Goal: Task Accomplishment & Management: Manage account settings

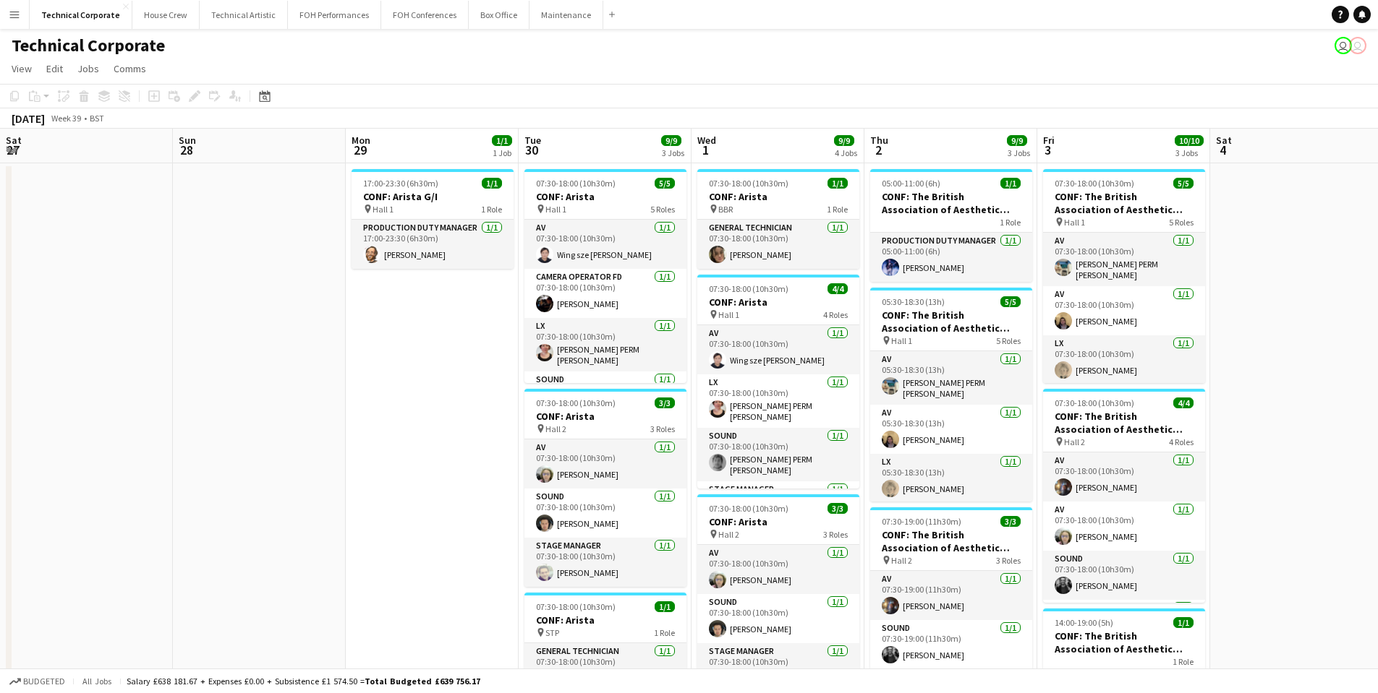
scroll to position [0, 590]
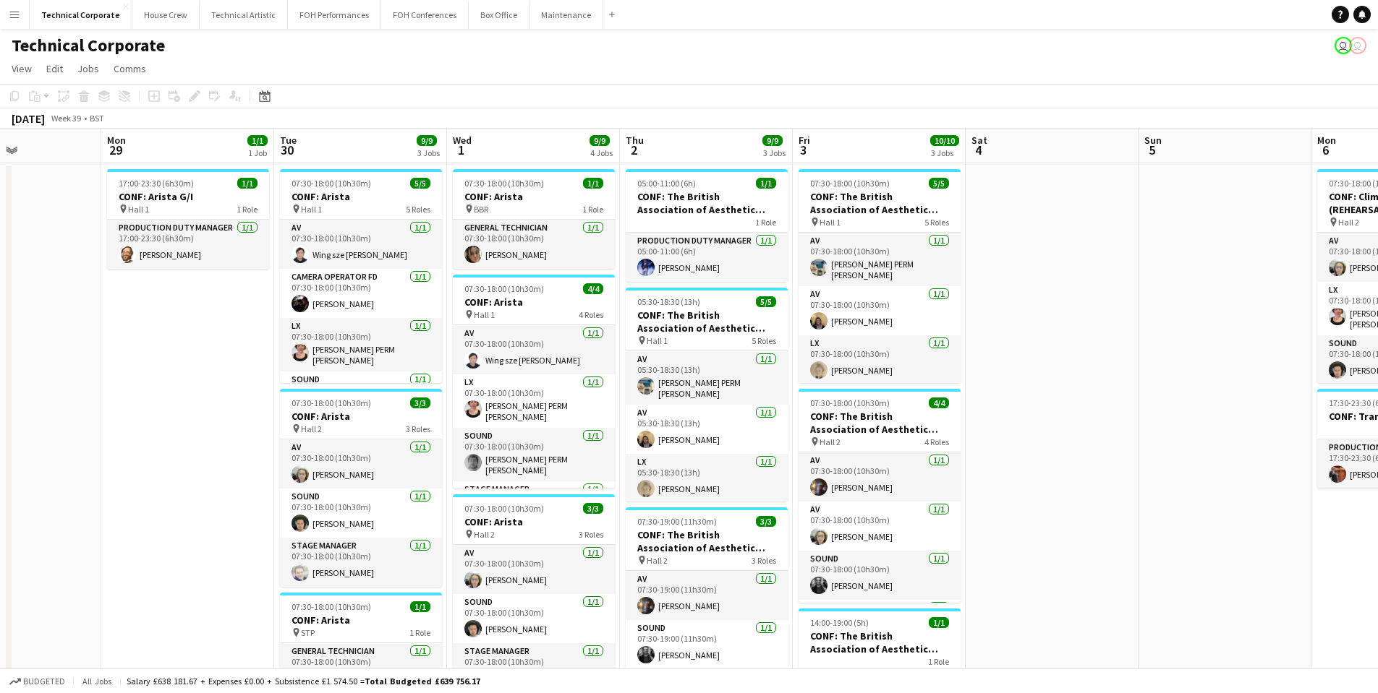
drag, startPoint x: 757, startPoint y: 319, endPoint x: 167, endPoint y: 349, distance: 590.8
click at [167, 349] on app-calendar-viewport "Thu 25 6/6 4 Jobs Fri 26 Sat 27 Sun 28 Mon 29 1/1 1 Job Tue 30 9/9 3 Jobs Wed 1…" at bounding box center [689, 600] width 1378 height 943
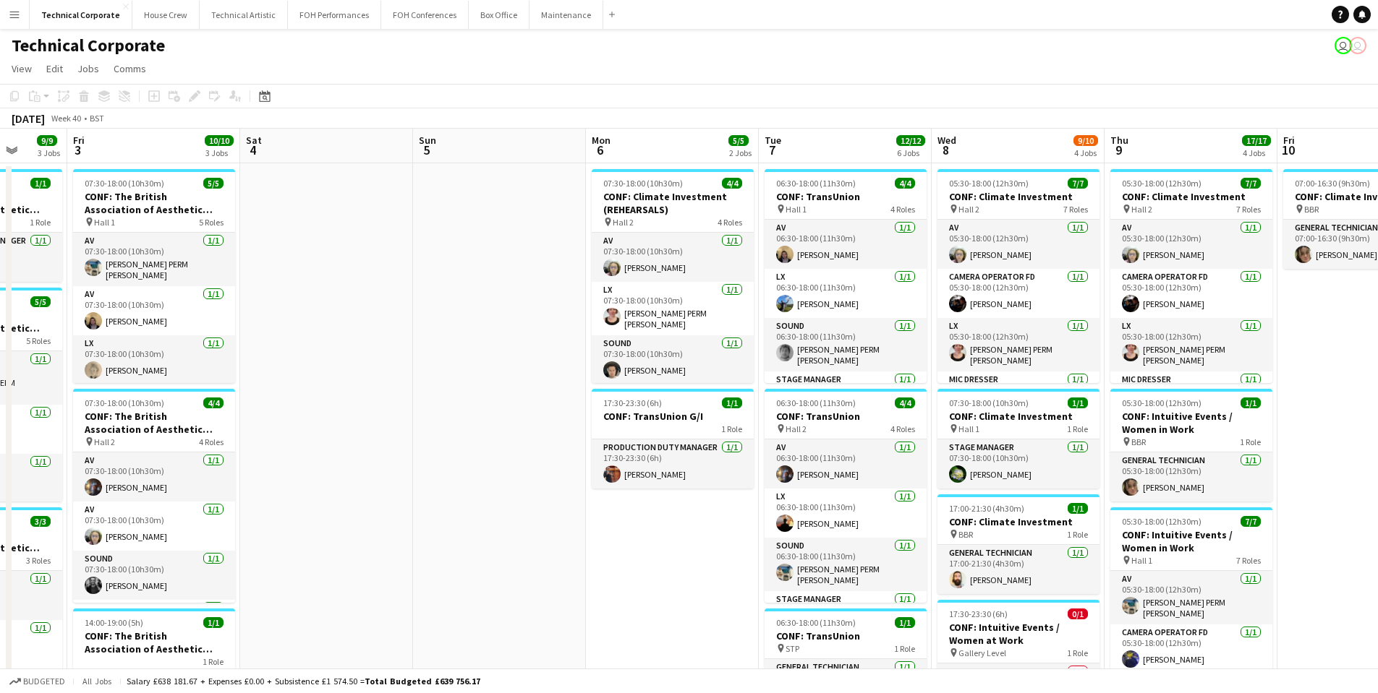
scroll to position [0, 507]
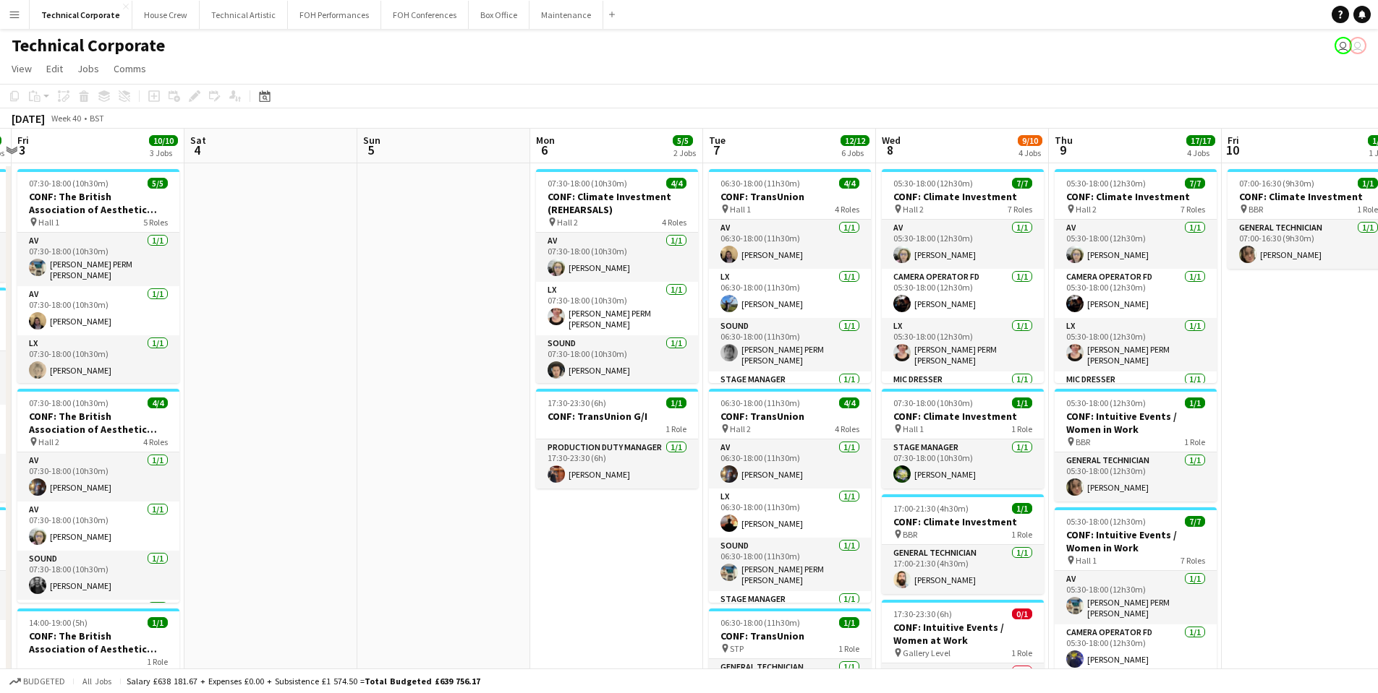
drag, startPoint x: 961, startPoint y: 291, endPoint x: 289, endPoint y: 333, distance: 673.8
click at [289, 333] on app-calendar-viewport "Tue 30 9/9 3 Jobs Wed 1 9/9 4 Jobs Thu 2 9/9 3 Jobs Fri 3 10/10 3 Jobs Sat 4 Su…" at bounding box center [689, 600] width 1378 height 943
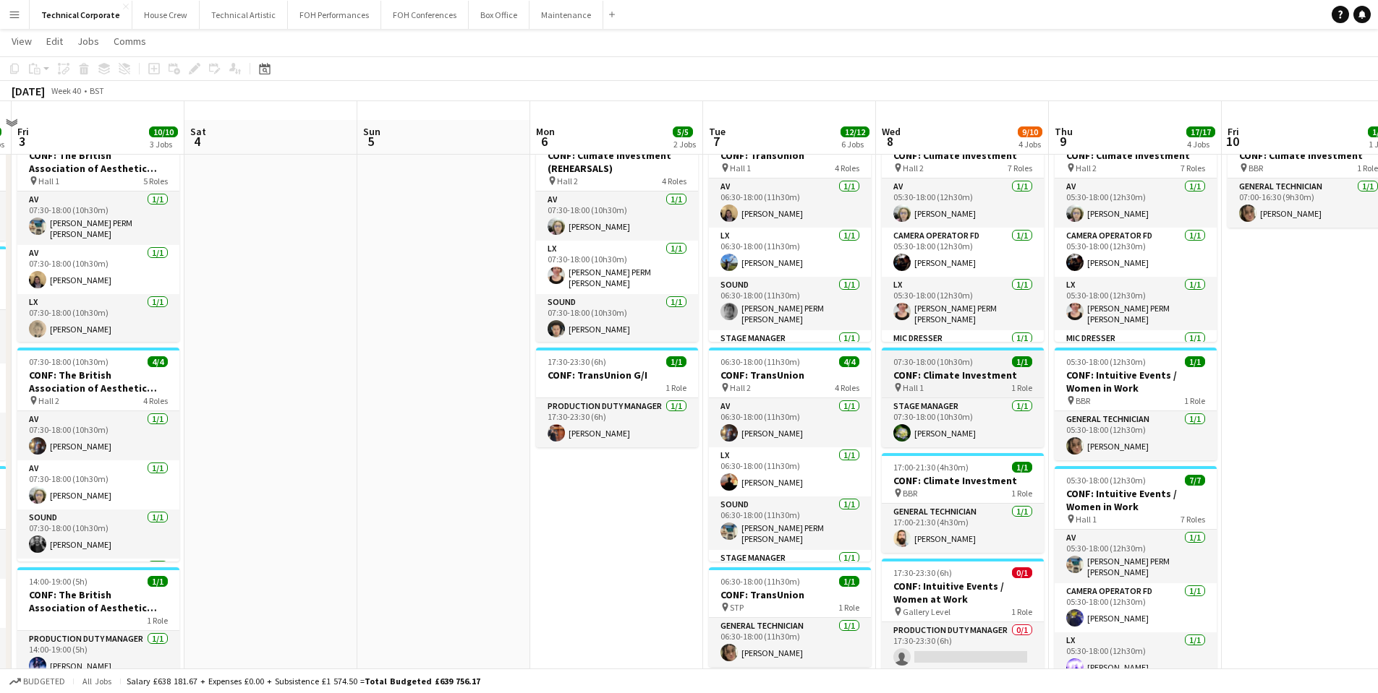
scroll to position [112, 0]
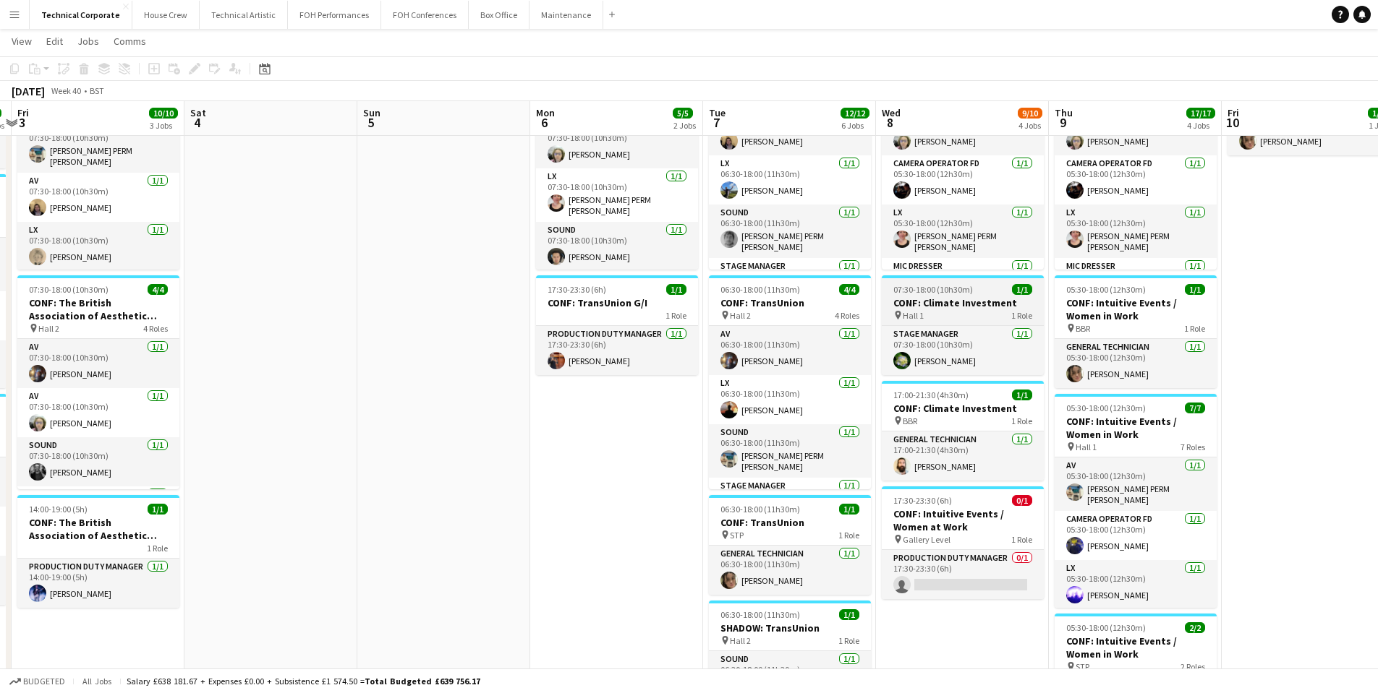
click at [933, 288] on span "07:30-18:00 (10h30m)" at bounding box center [933, 289] width 80 height 11
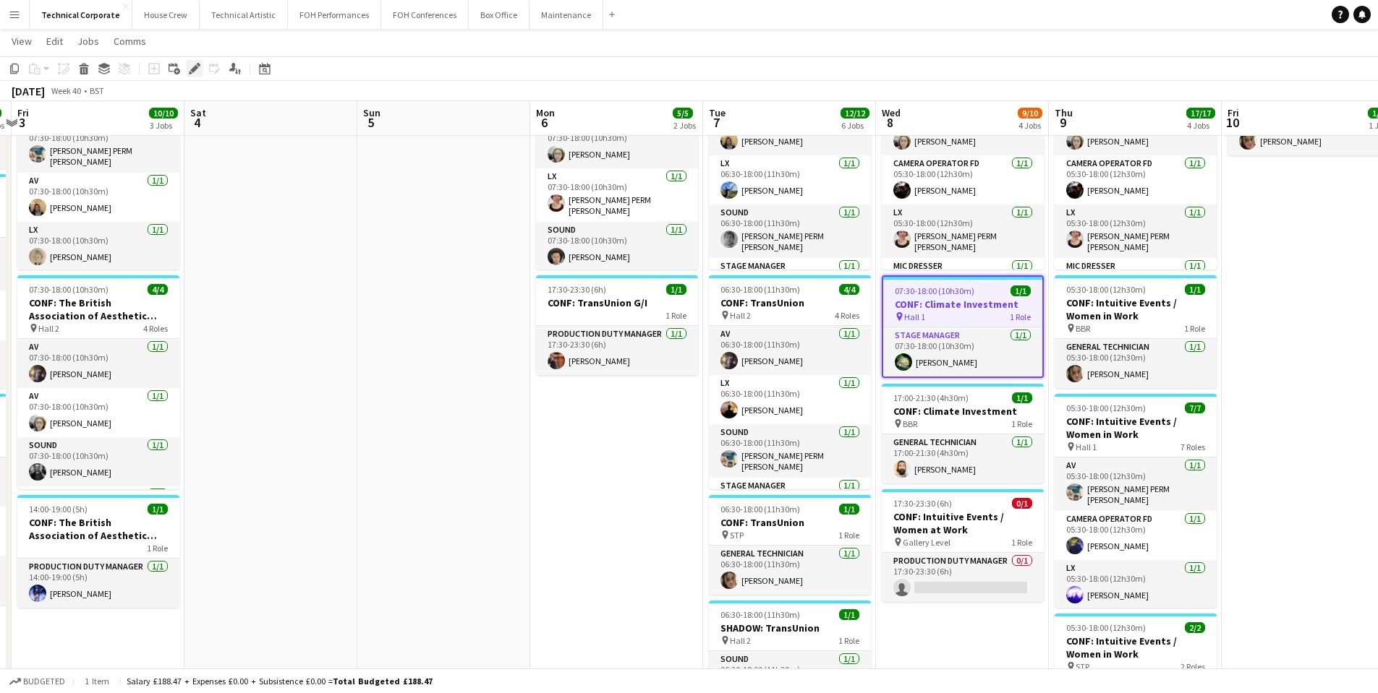
click at [196, 72] on icon "Edit" at bounding box center [195, 69] width 12 height 12
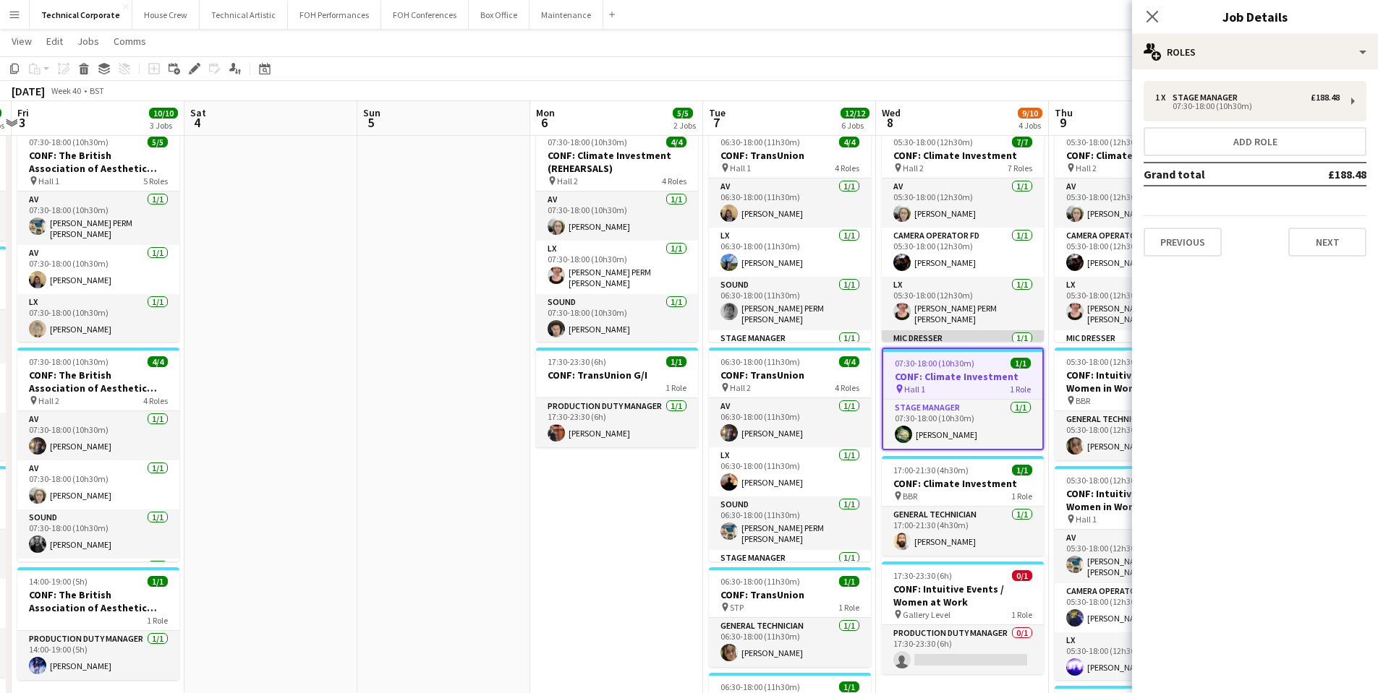
scroll to position [0, 525]
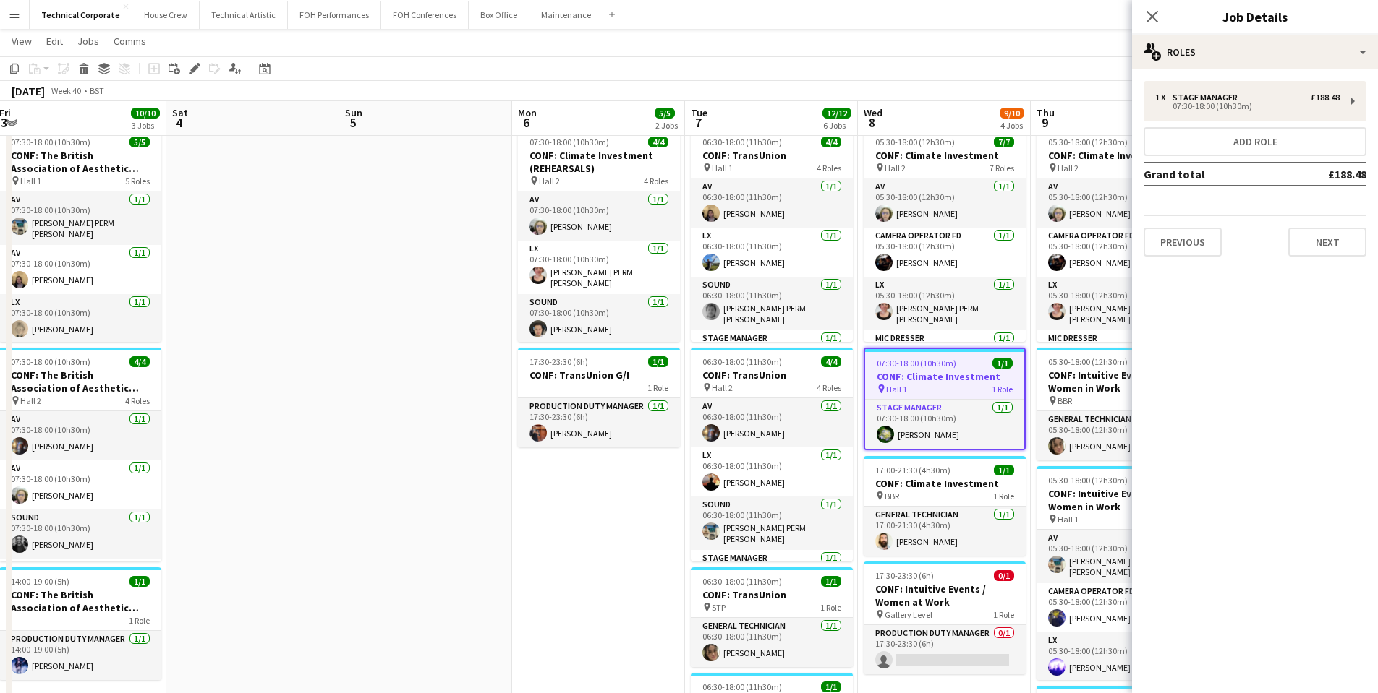
drag, startPoint x: 975, startPoint y: 336, endPoint x: 977, endPoint y: 43, distance: 292.9
click at [977, 43] on app-page-menu "View Day view expanded Day view collapsed Month view Date picker Jump to [DATE]…" at bounding box center [689, 42] width 1378 height 27
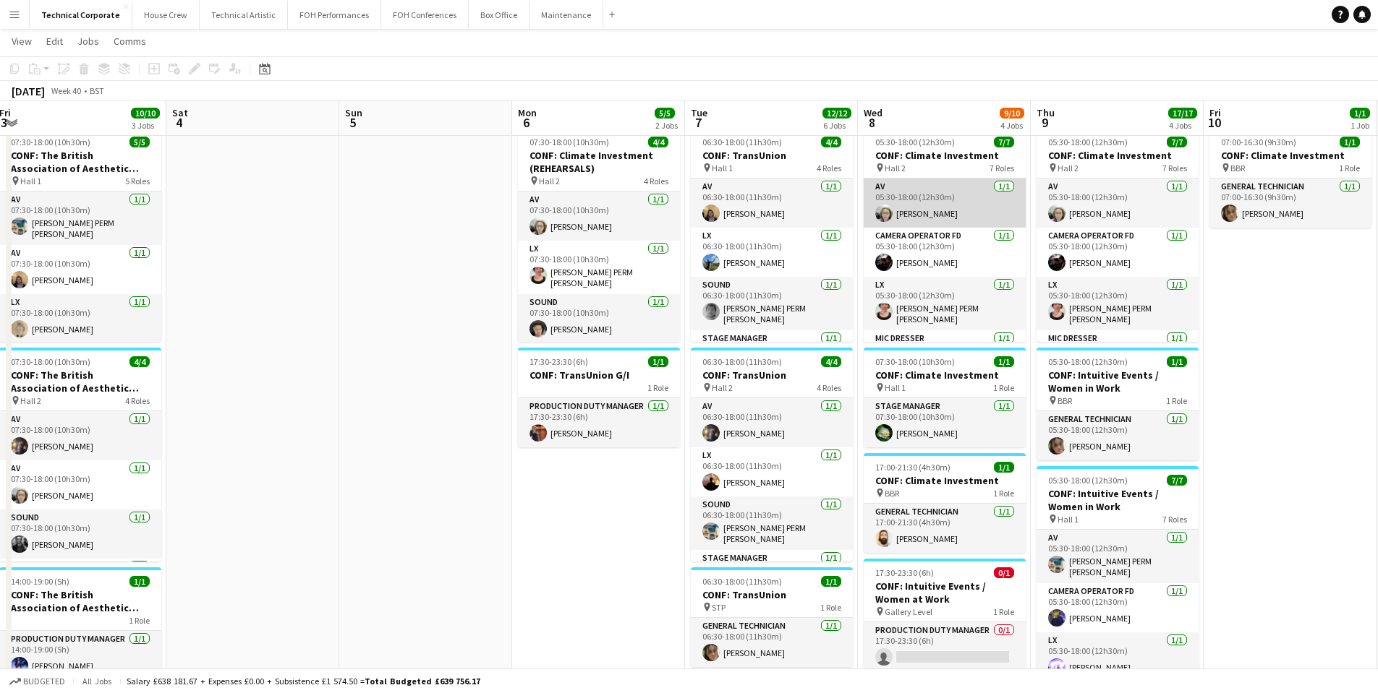
click at [919, 197] on app-card-role "AV [DATE] 05:30-18:00 (12h30m) [PERSON_NAME]" at bounding box center [944, 203] width 162 height 49
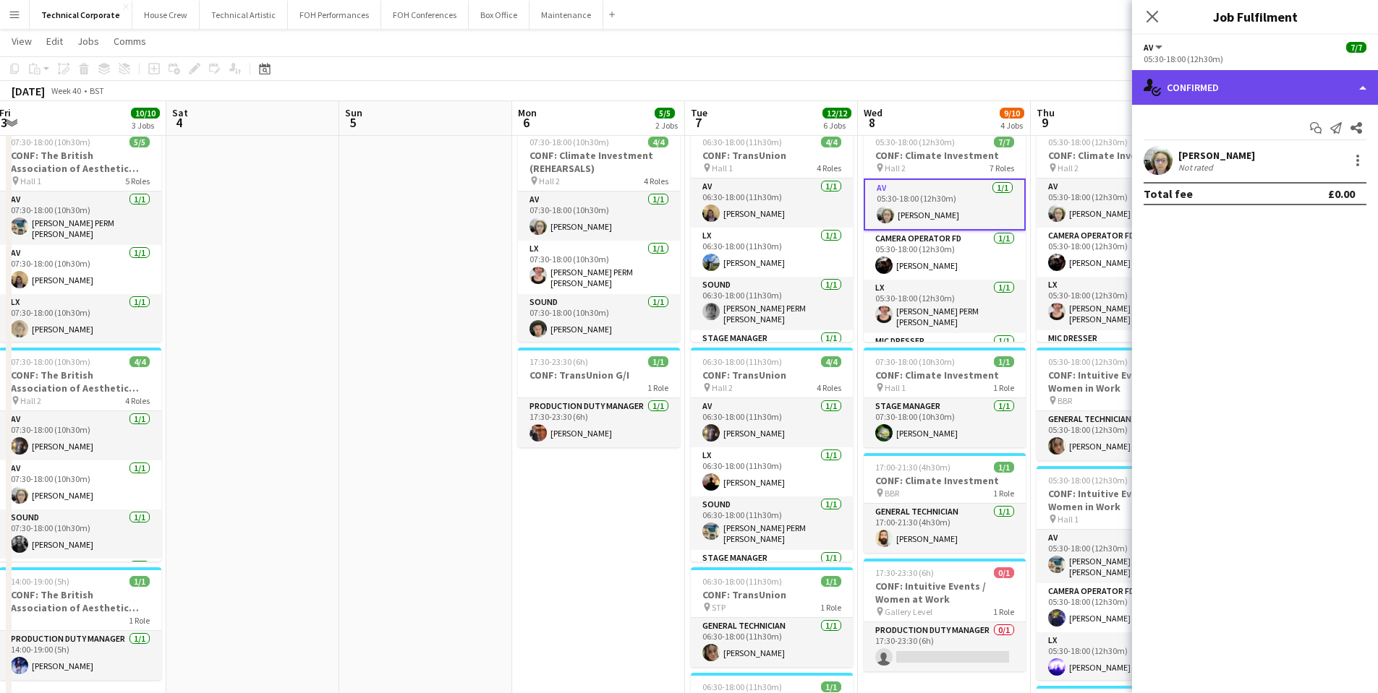
drag, startPoint x: 919, startPoint y: 197, endPoint x: 1189, endPoint y: 99, distance: 286.8
click at [1189, 99] on div "single-neutral-actions-check-2 Confirmed" at bounding box center [1255, 87] width 246 height 35
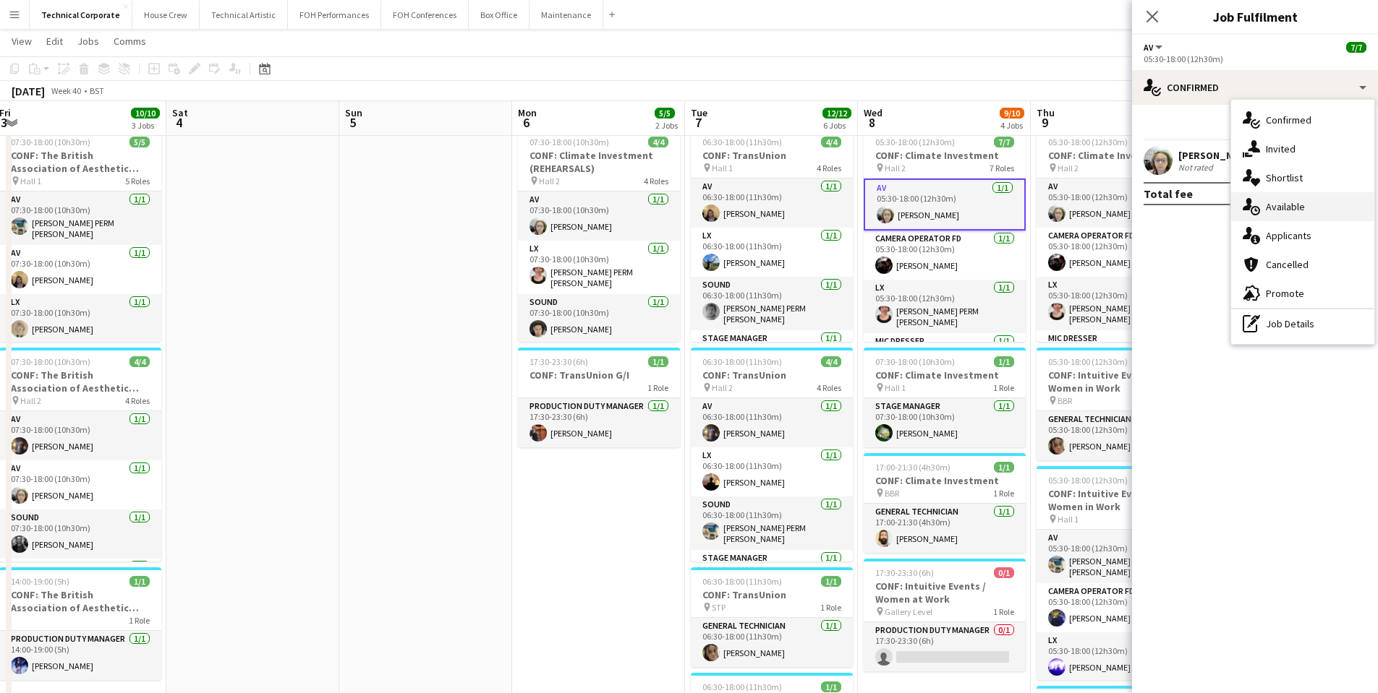
click at [1291, 213] on span "Available" at bounding box center [1284, 206] width 39 height 13
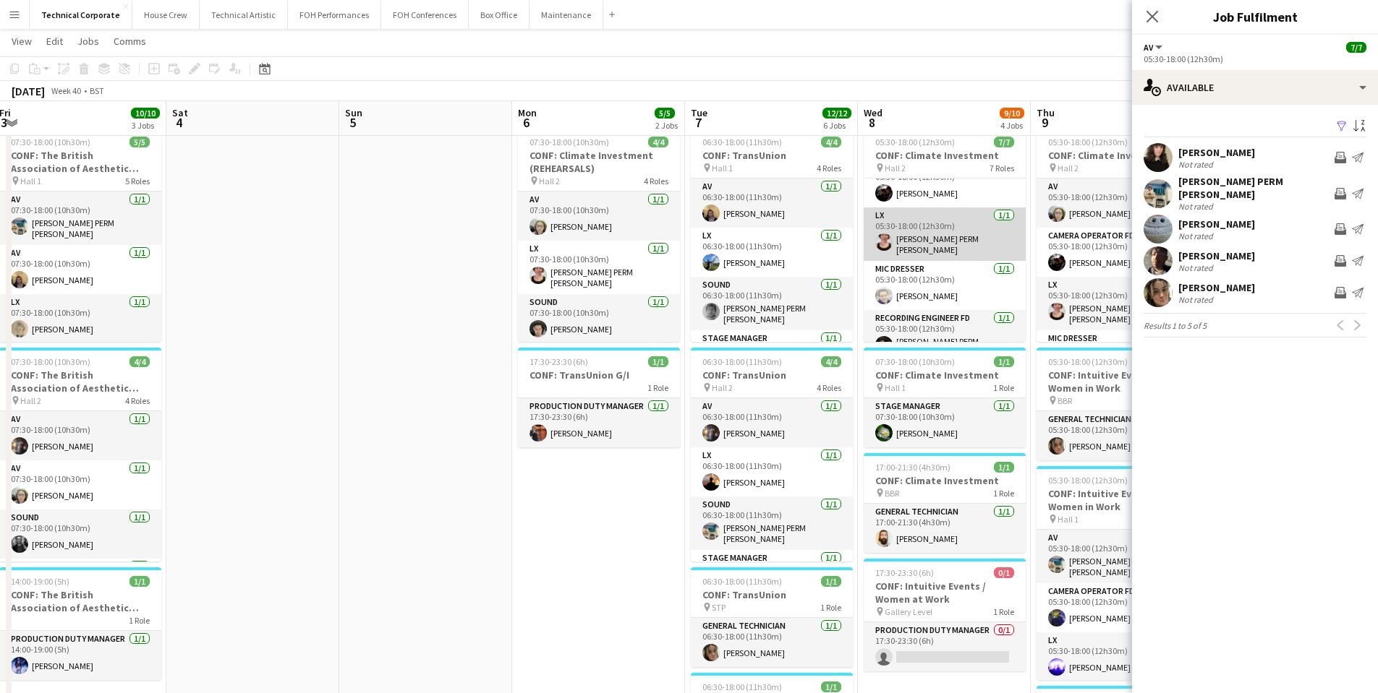
click at [936, 248] on app-card-role "LX [DATE] 05:30-18:00 (12h30m) [PERSON_NAME] PERM [PERSON_NAME]" at bounding box center [944, 235] width 162 height 54
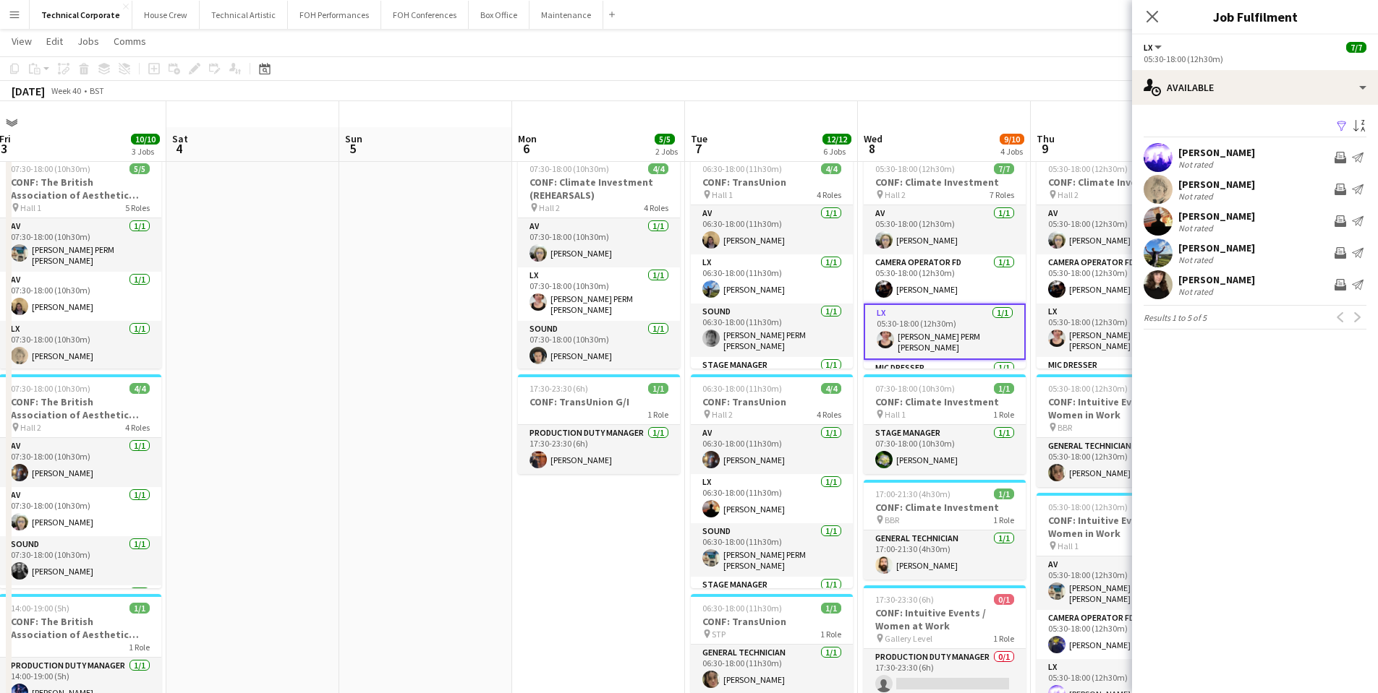
scroll to position [0, 0]
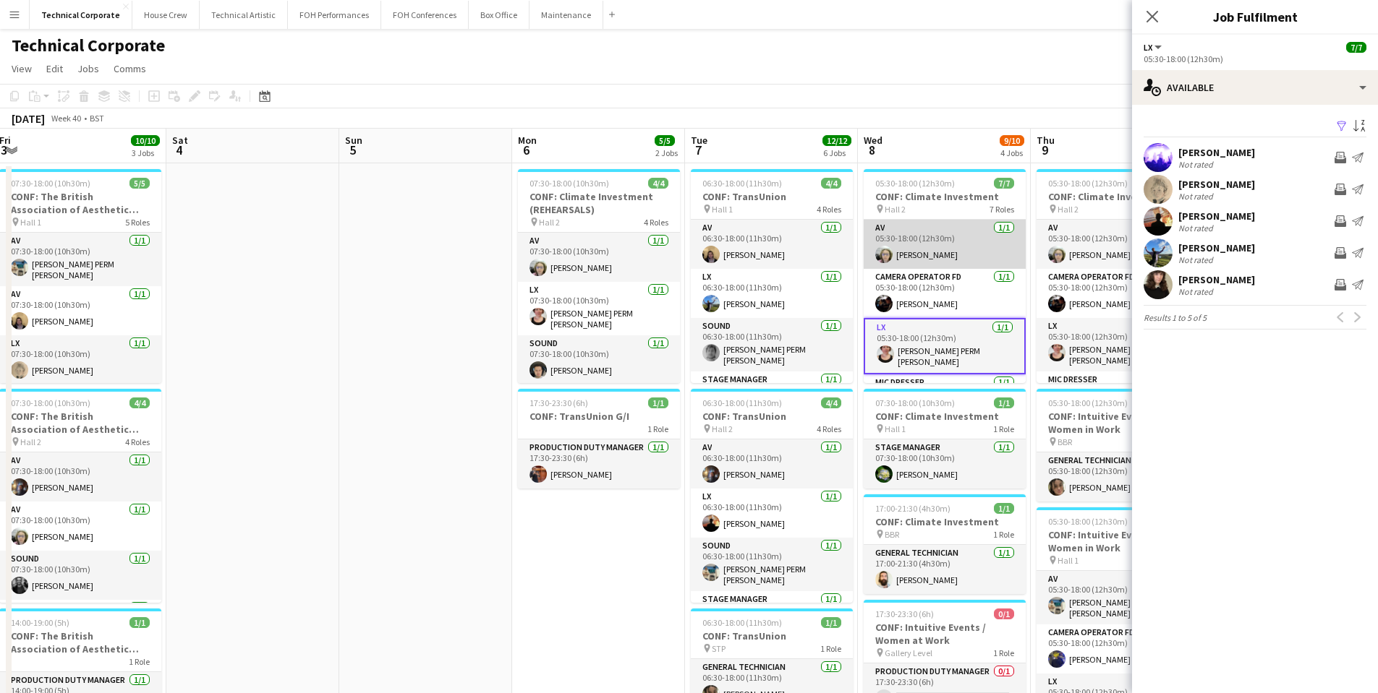
click at [918, 247] on app-card-role "AV [DATE] 05:30-18:00 (12h30m) [PERSON_NAME]" at bounding box center [944, 244] width 162 height 49
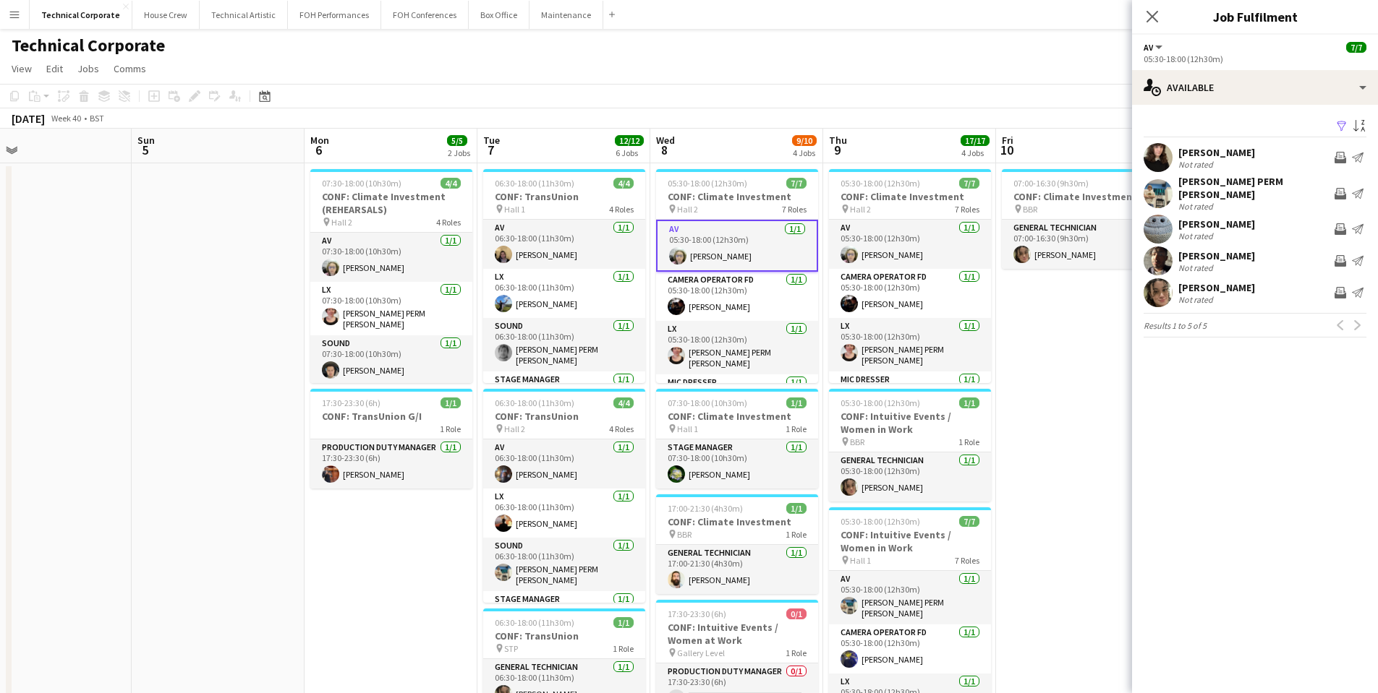
drag, startPoint x: 880, startPoint y: 422, endPoint x: 634, endPoint y: 403, distance: 246.6
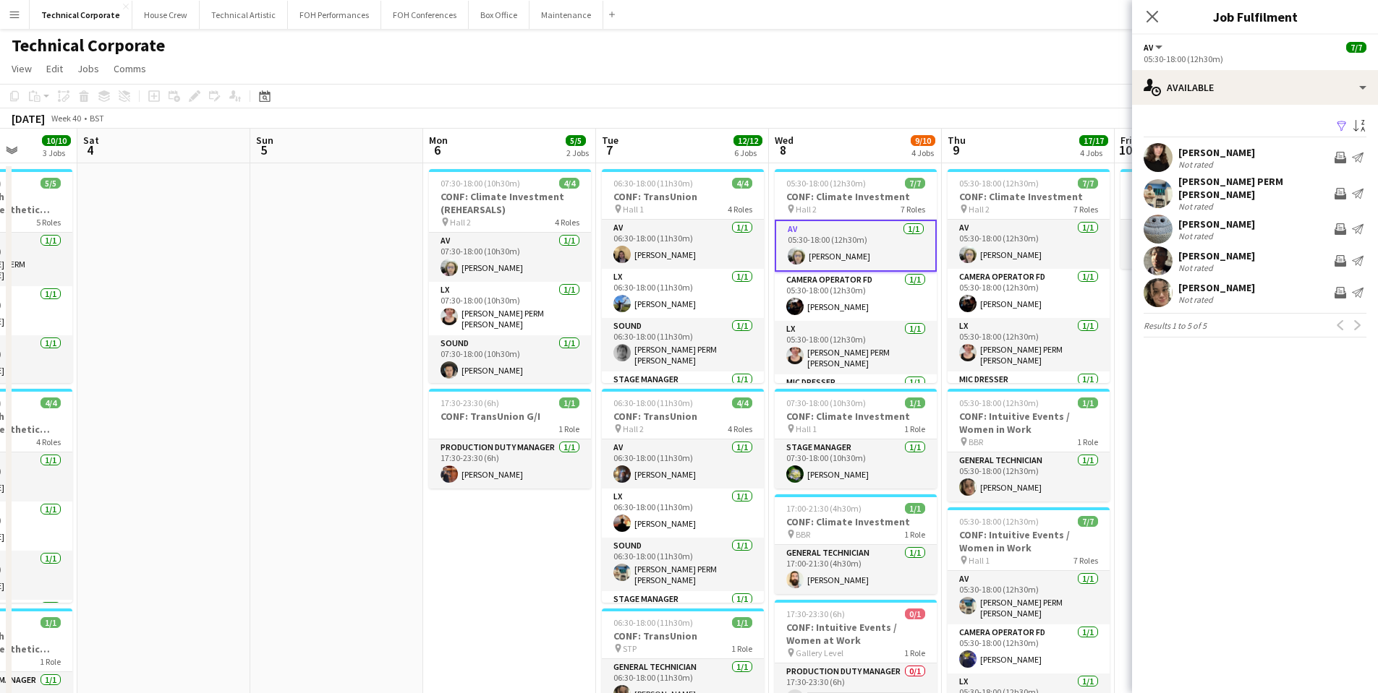
scroll to position [0, 436]
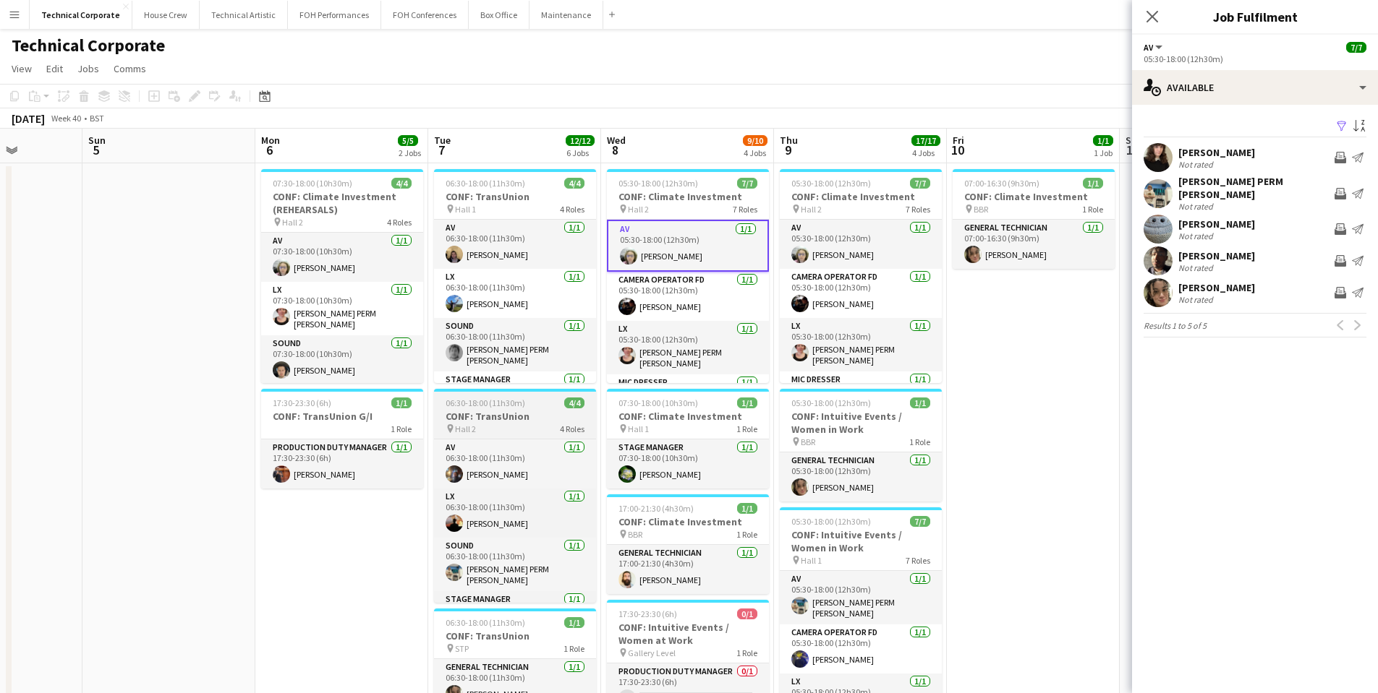
drag, startPoint x: 772, startPoint y: 565, endPoint x: 445, endPoint y: 426, distance: 354.7
click at [337, 550] on app-calendar-viewport "Thu 2 9/9 3 Jobs Fri 3 10/10 3 Jobs Sat 4 Sun 5 Mon 6 5/5 2 Jobs Tue 7 12/12 6 …" at bounding box center [689, 600] width 1378 height 943
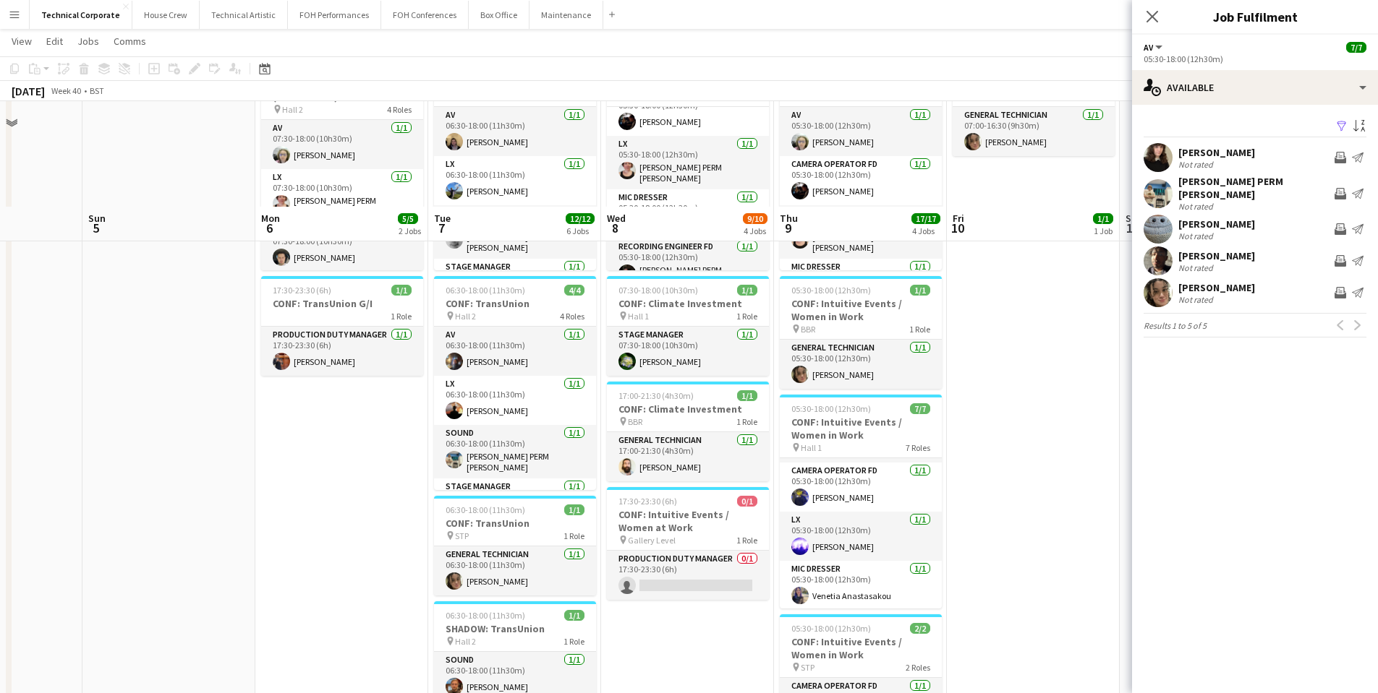
scroll to position [0, 0]
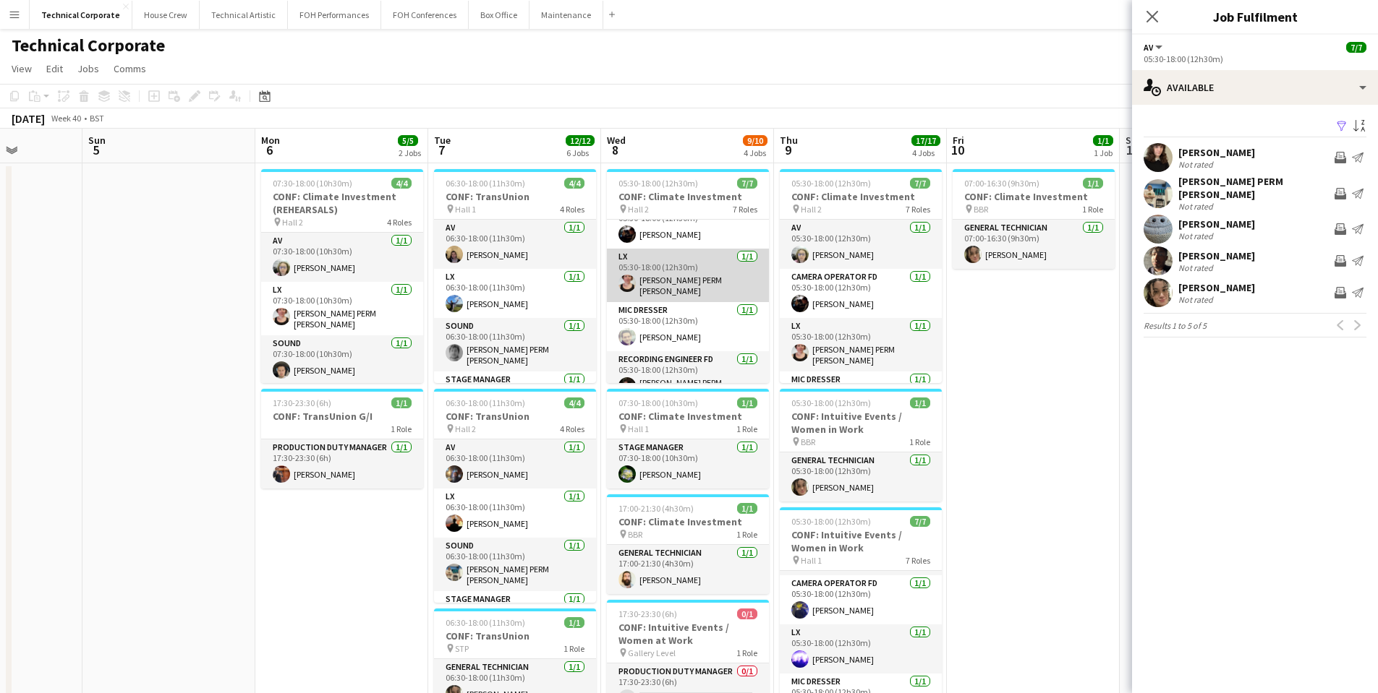
click at [680, 271] on app-card-role "LX [DATE] 05:30-18:00 (12h30m) [PERSON_NAME] PERM [PERSON_NAME]" at bounding box center [688, 276] width 162 height 54
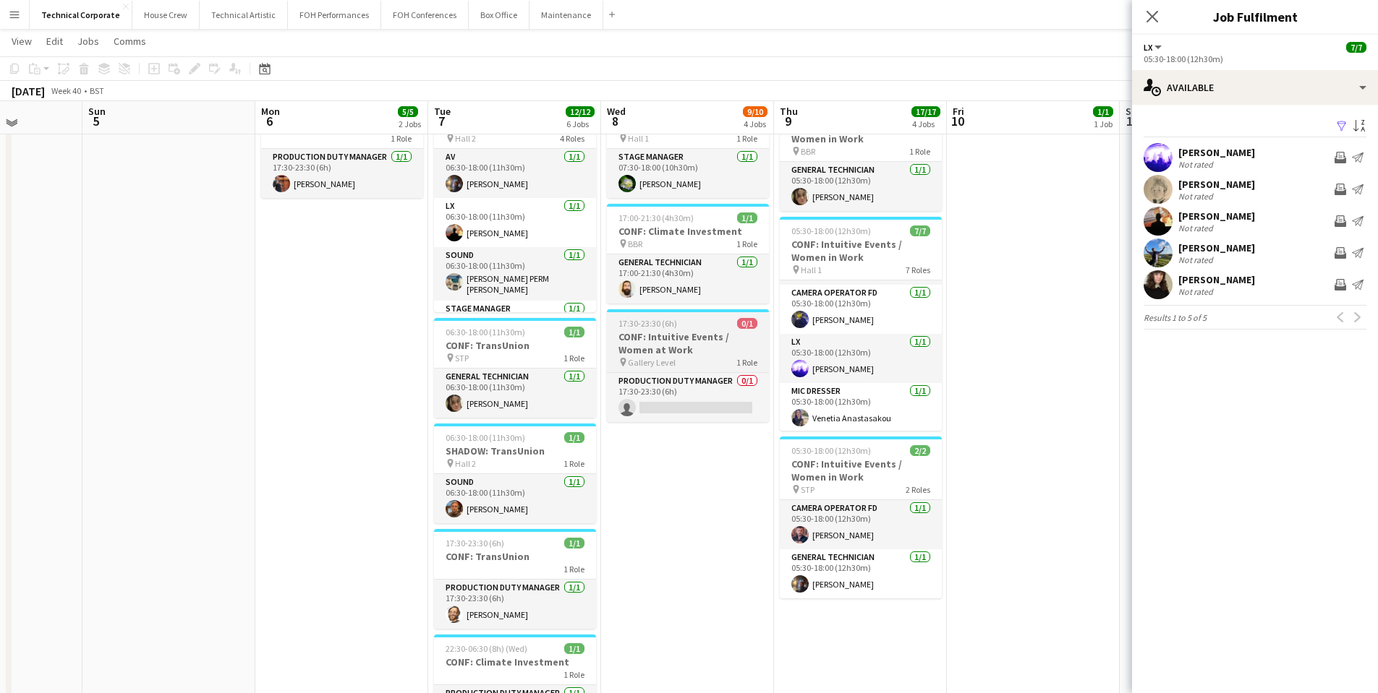
scroll to position [217, 0]
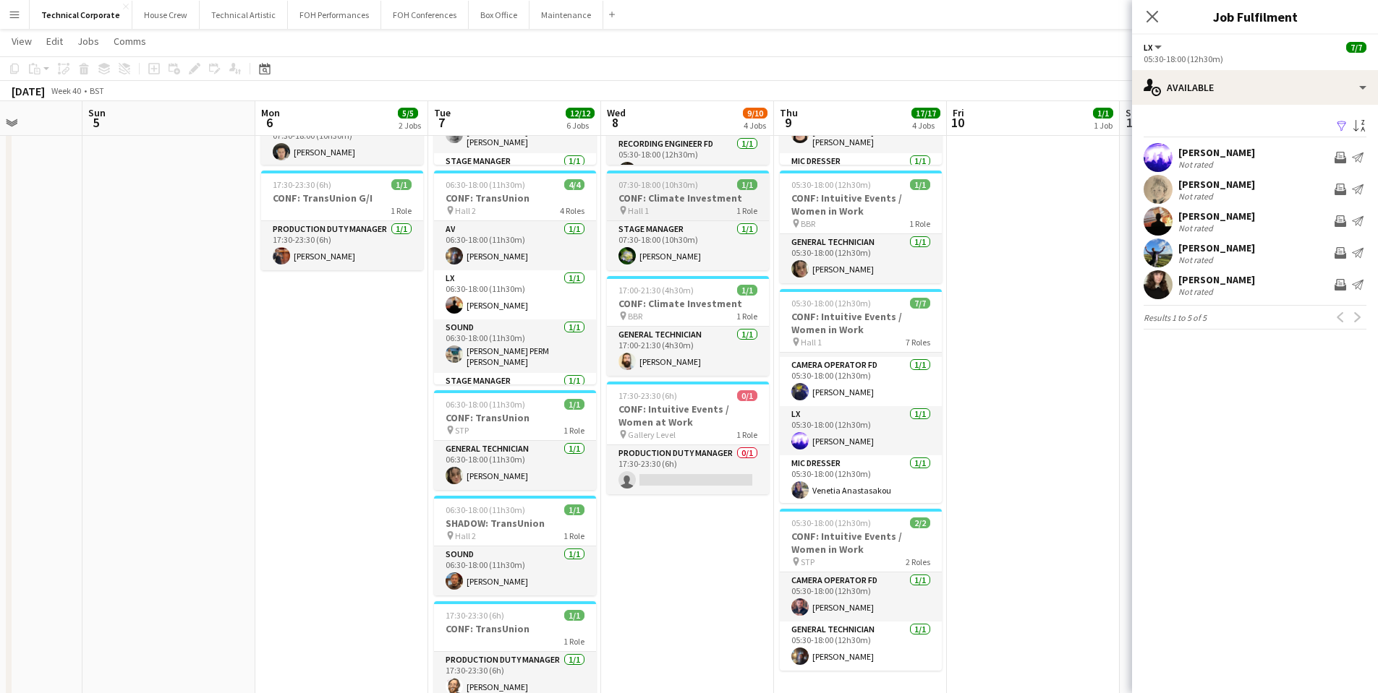
click at [686, 210] on div "pin Hall 1 1 Role" at bounding box center [688, 211] width 162 height 12
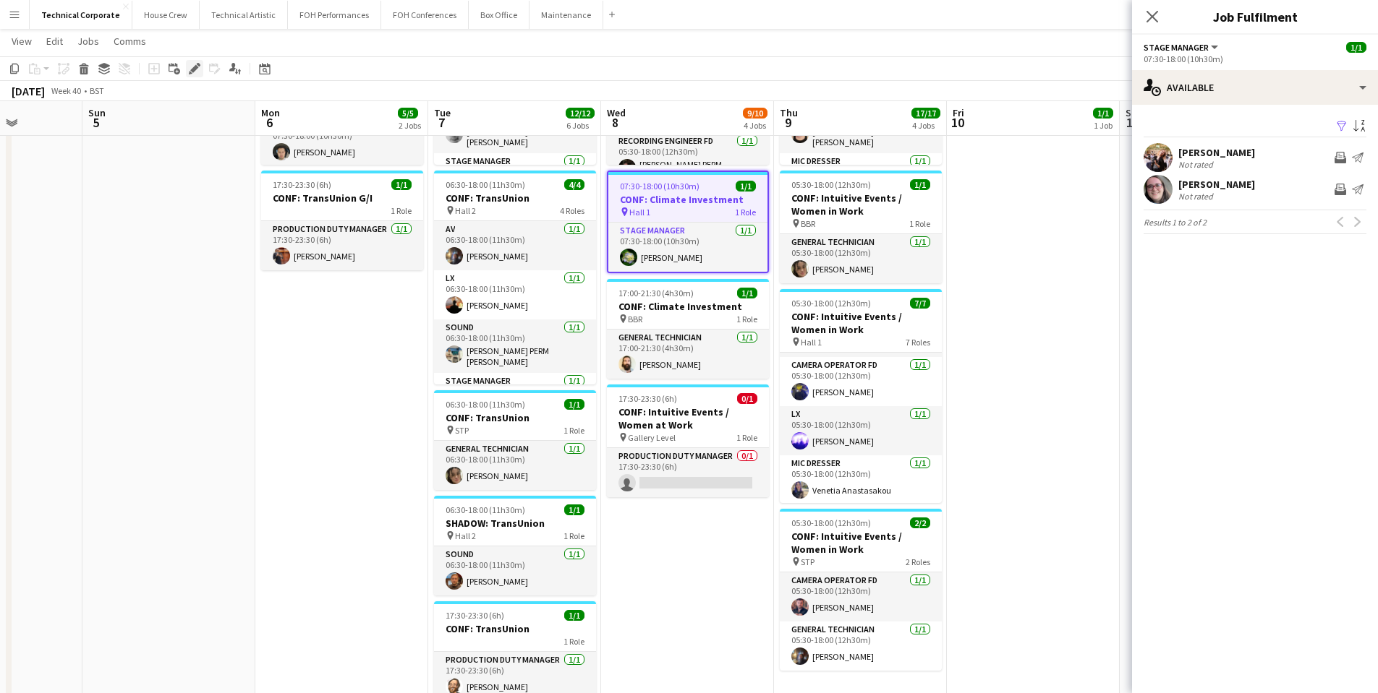
click at [194, 75] on div "Edit" at bounding box center [194, 68] width 17 height 17
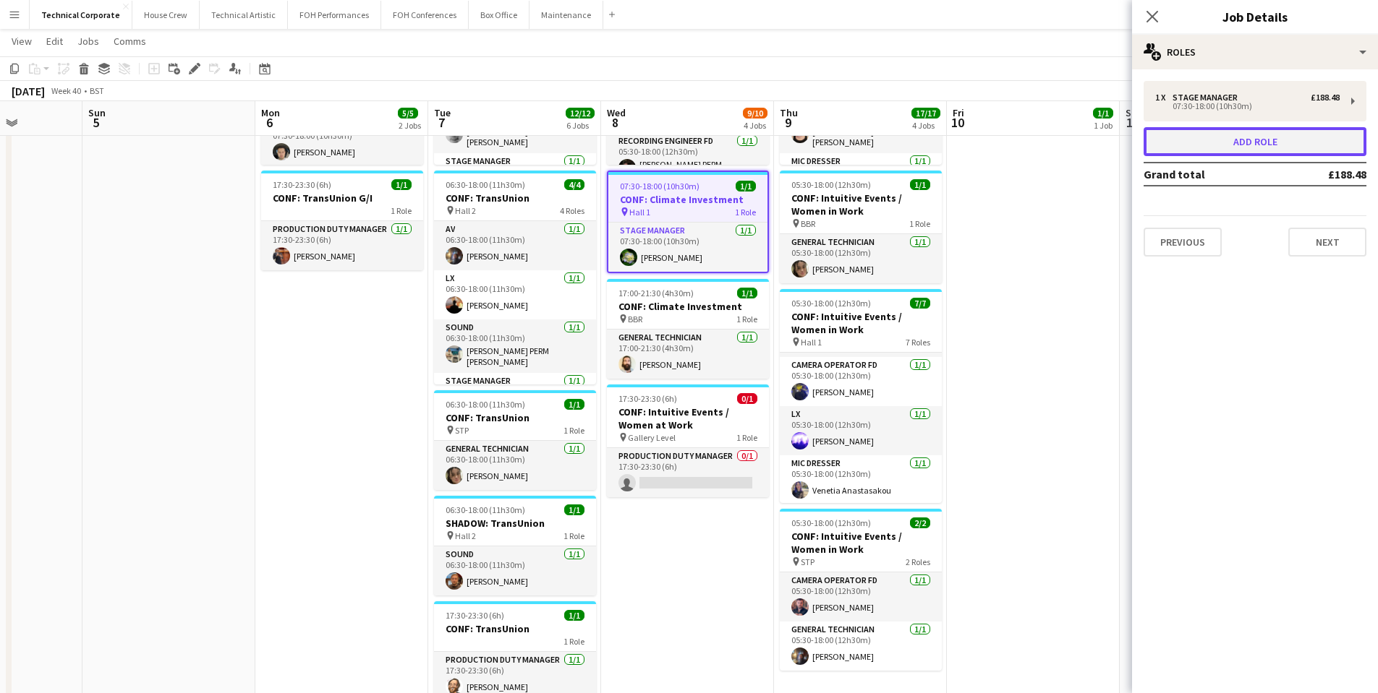
click at [1329, 140] on button "Add role" at bounding box center [1254, 141] width 223 height 29
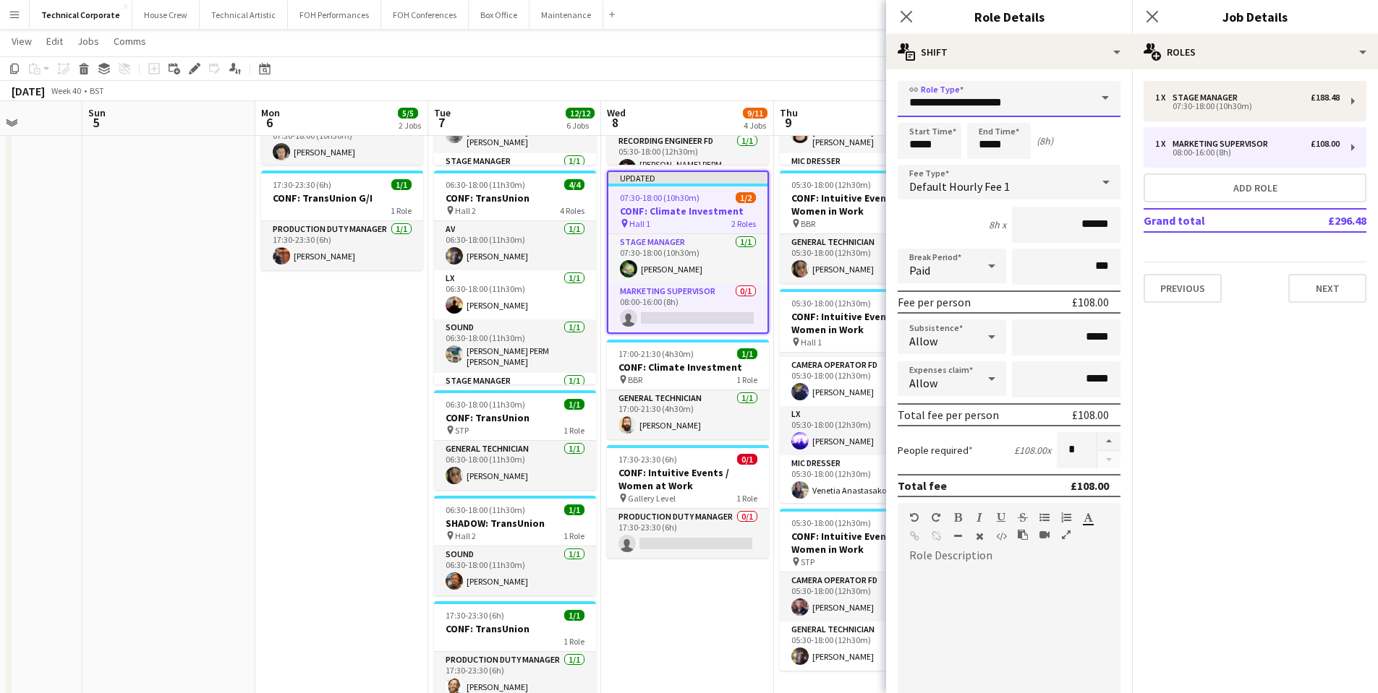
drag, startPoint x: 1022, startPoint y: 87, endPoint x: 880, endPoint y: 106, distance: 143.7
click at [880, 106] on body "Menu Boards Boards Boards All jobs Status Workforce Workforce My Workforce Recr…" at bounding box center [689, 330] width 1378 height 1095
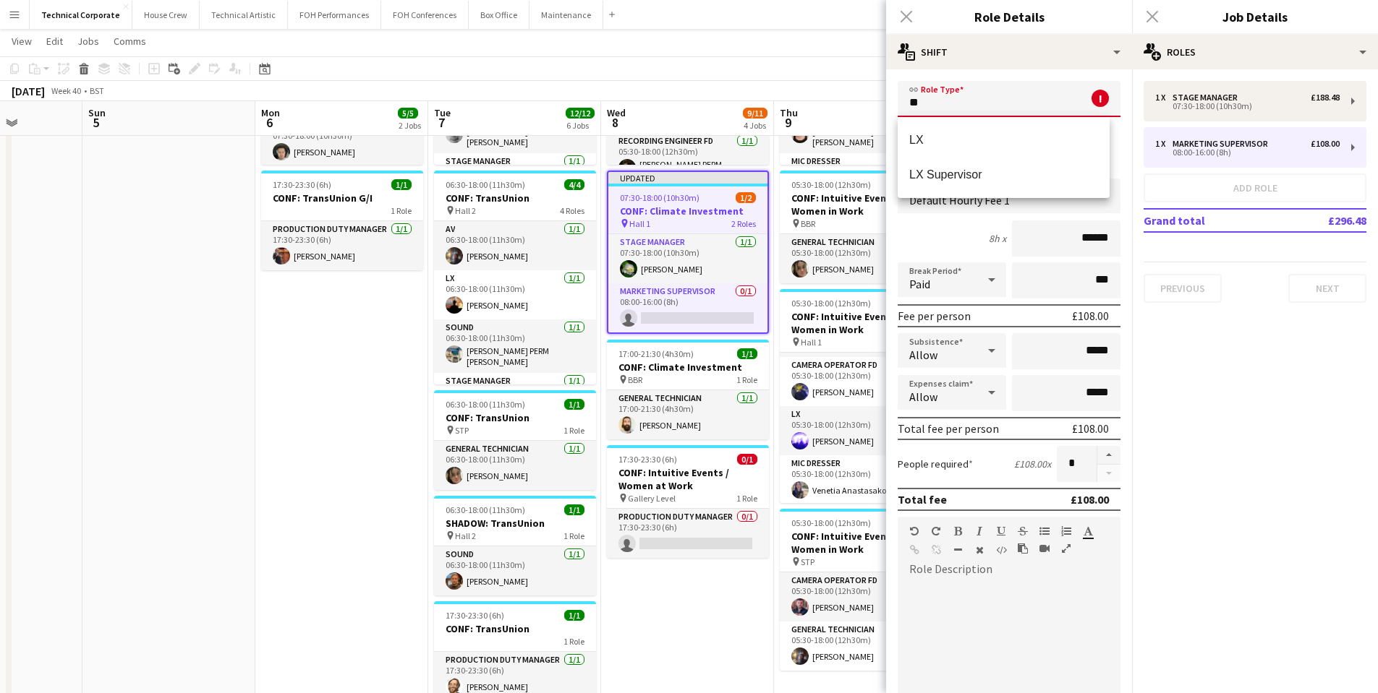
type input "**"
click at [902, 129] on mat-option "LX" at bounding box center [1003, 140] width 212 height 35
type input "******"
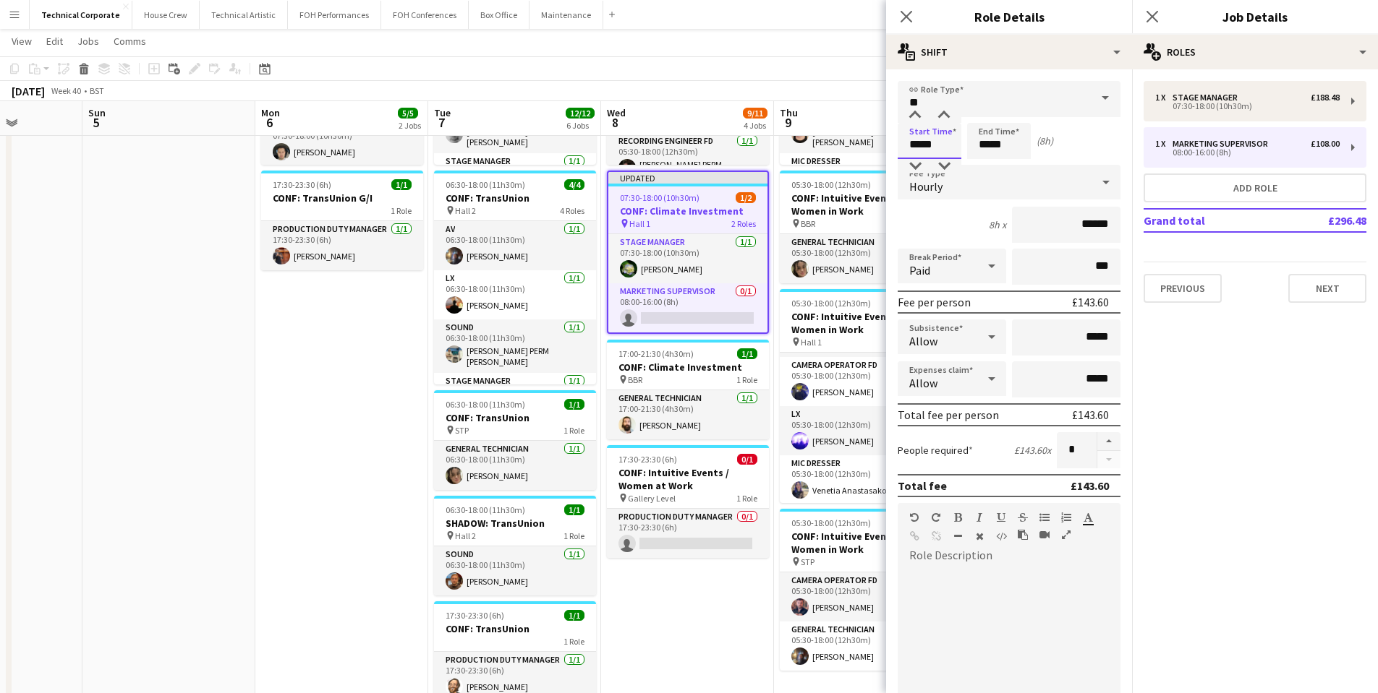
drag, startPoint x: 913, startPoint y: 143, endPoint x: 921, endPoint y: 143, distance: 8.0
click at [921, 143] on input "*****" at bounding box center [929, 141] width 64 height 36
click at [926, 145] on input "*****" at bounding box center [929, 141] width 64 height 36
type input "*****"
click at [986, 146] on input "*****" at bounding box center [999, 141] width 64 height 36
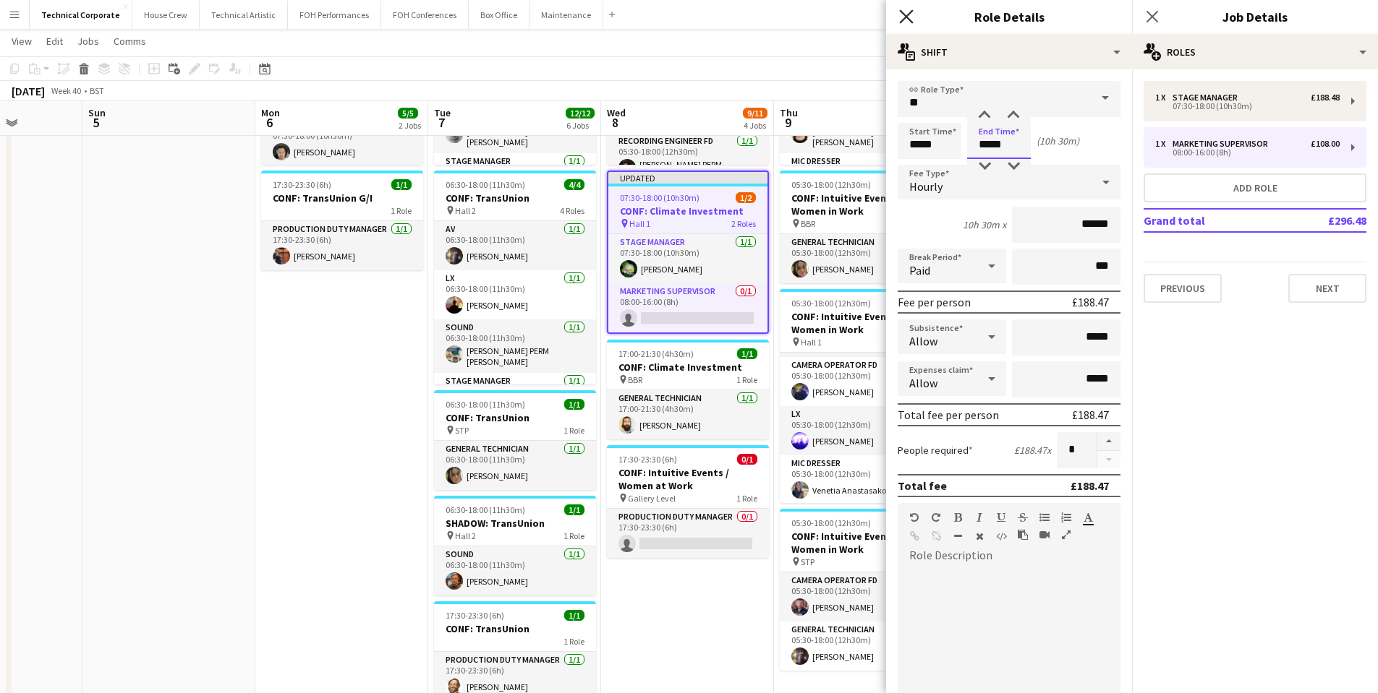
type input "*****"
click at [905, 20] on icon "Close pop-in" at bounding box center [906, 16] width 14 height 14
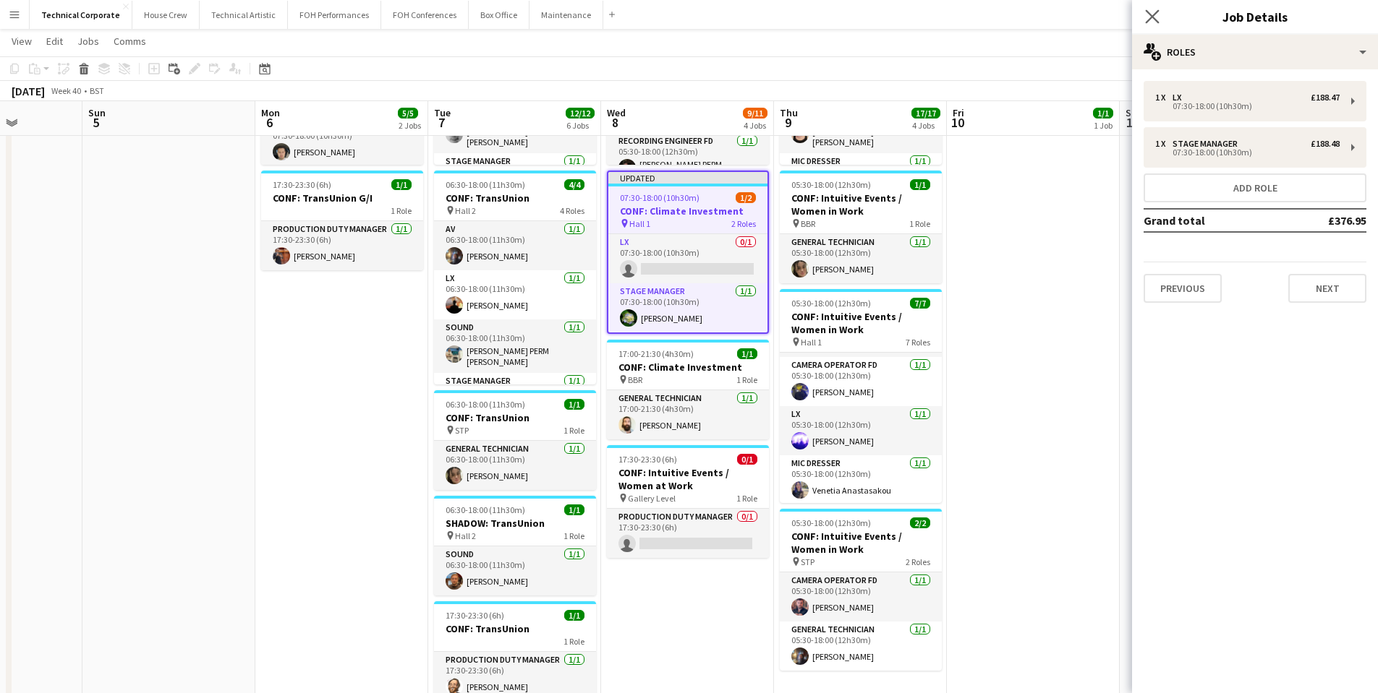
click at [1150, 23] on app-icon "Close pop-in" at bounding box center [1152, 17] width 21 height 21
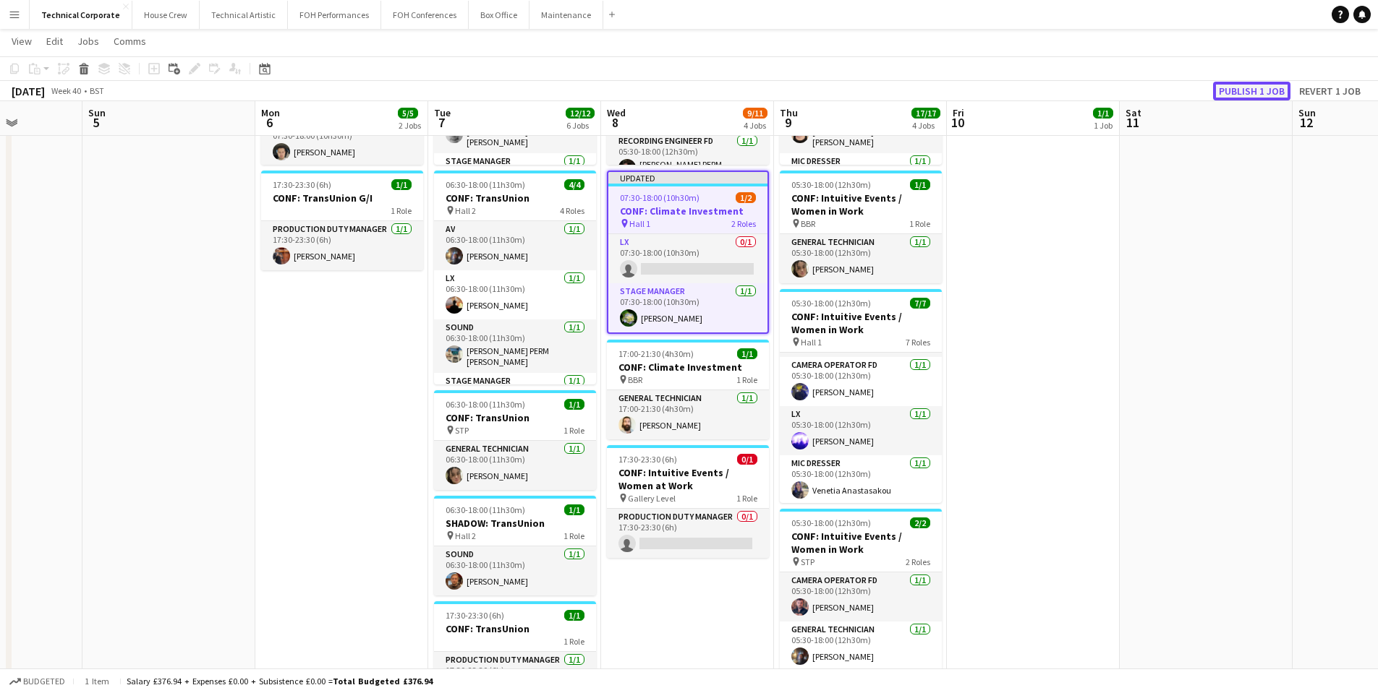
click at [1250, 97] on button "Publish 1 job" at bounding box center [1251, 91] width 77 height 19
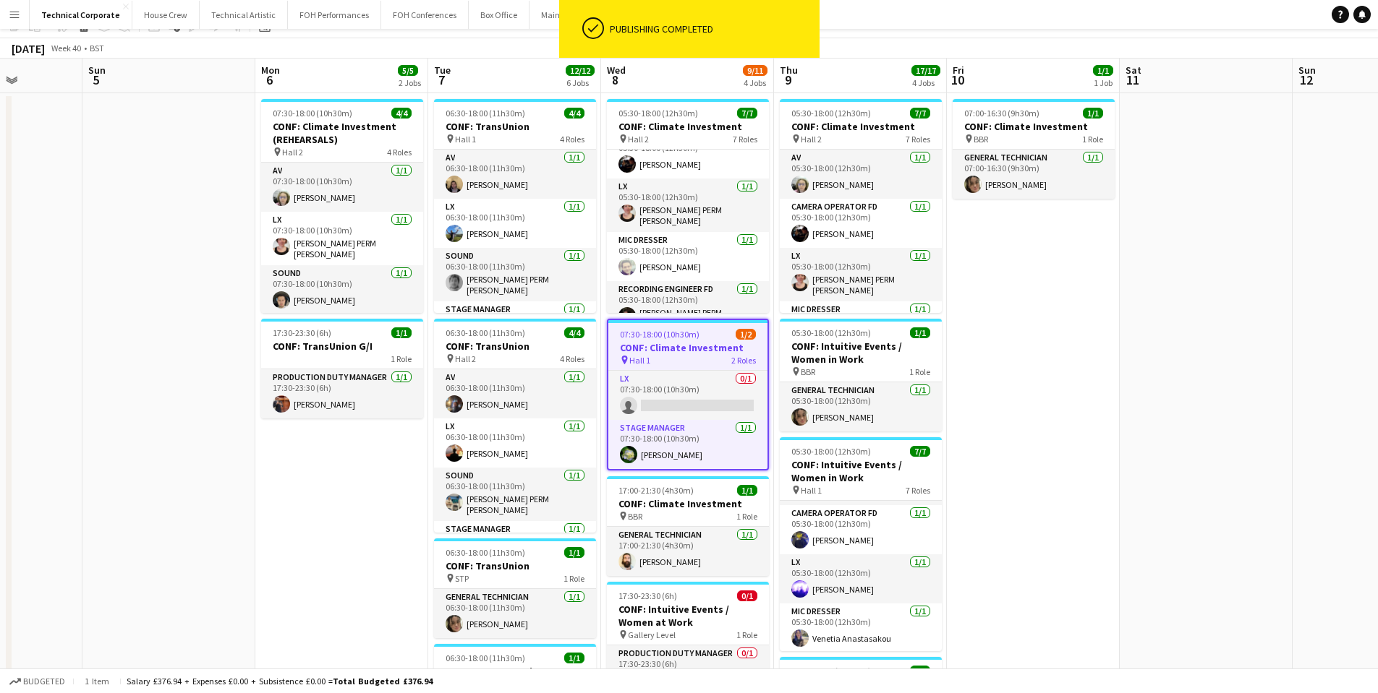
scroll to position [0, 0]
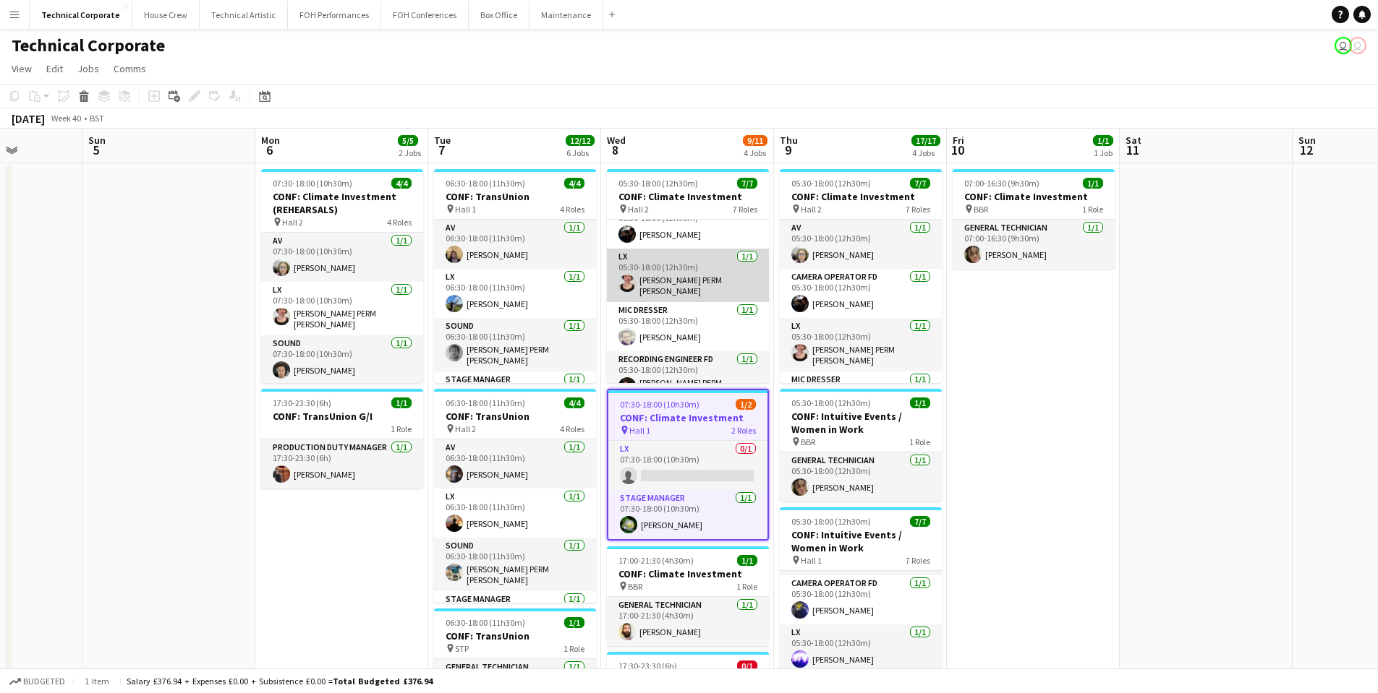
click at [655, 274] on app-card-role "LX [DATE] 05:30-18:00 (12h30m) [PERSON_NAME] PERM [PERSON_NAME]" at bounding box center [688, 276] width 162 height 54
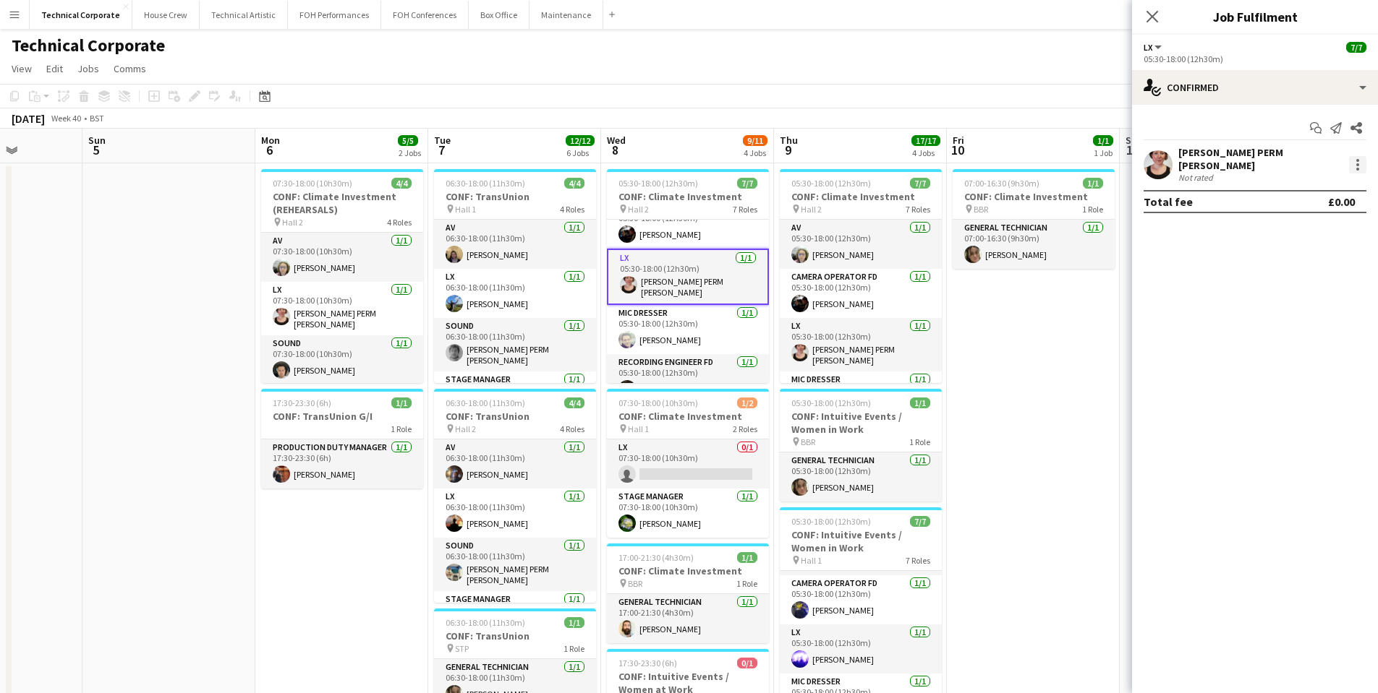
click at [1357, 159] on div at bounding box center [1357, 160] width 3 height 3
click at [1328, 224] on span "Switch crew" at bounding box center [1310, 221] width 90 height 13
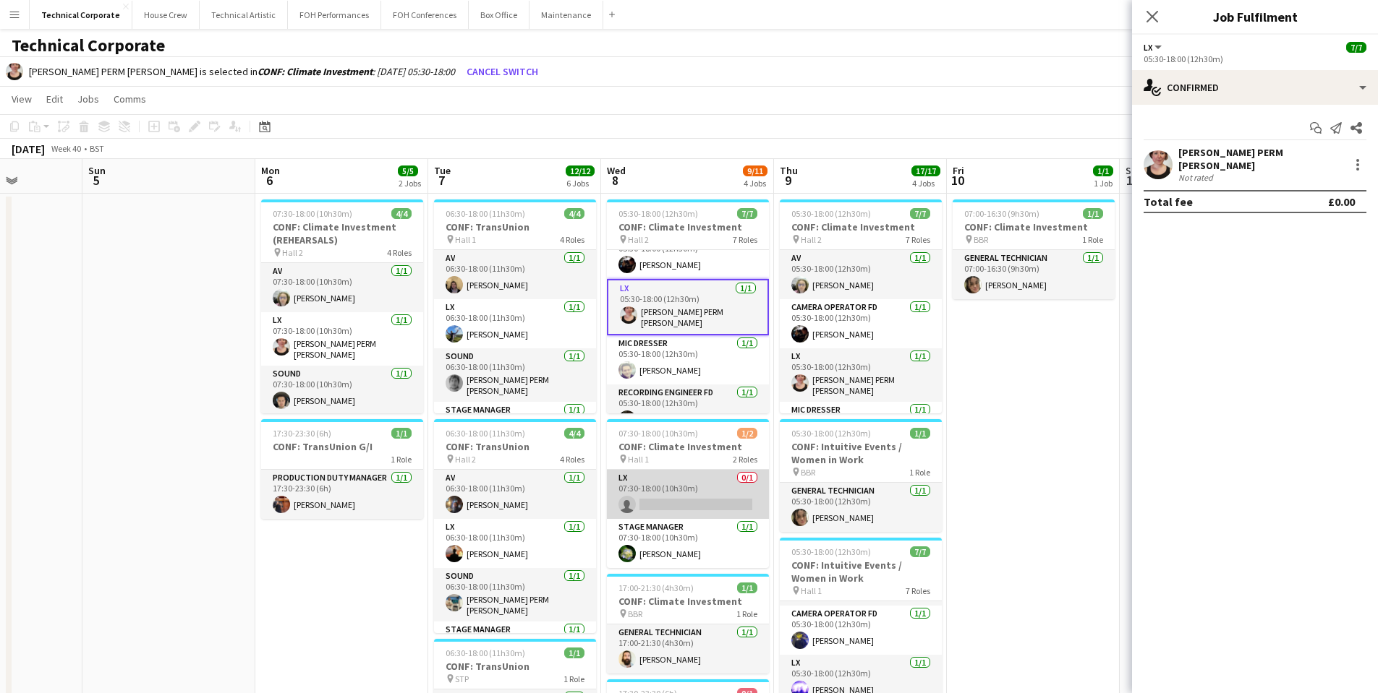
click at [719, 507] on app-card-role "LX 0/1 07:30-18:00 (10h30m) single-neutral-actions" at bounding box center [688, 494] width 162 height 49
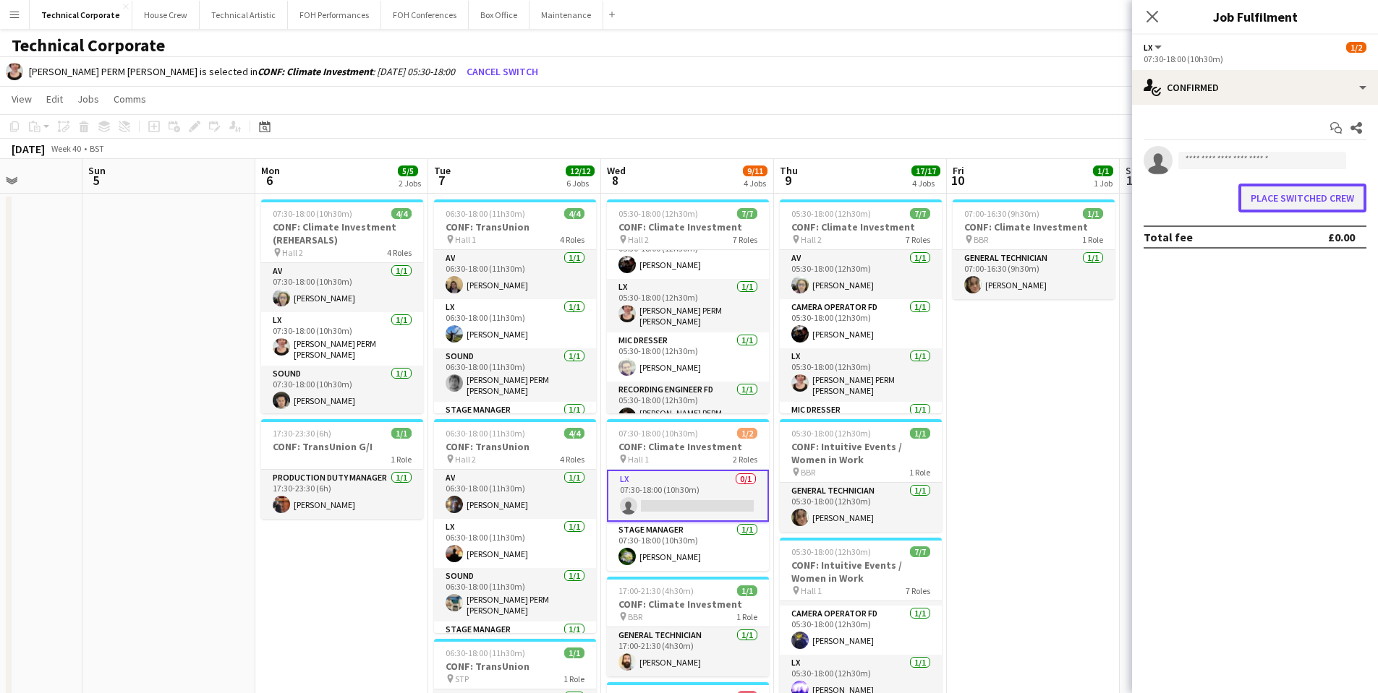
click at [1255, 191] on button "Place switched crew" at bounding box center [1302, 198] width 128 height 29
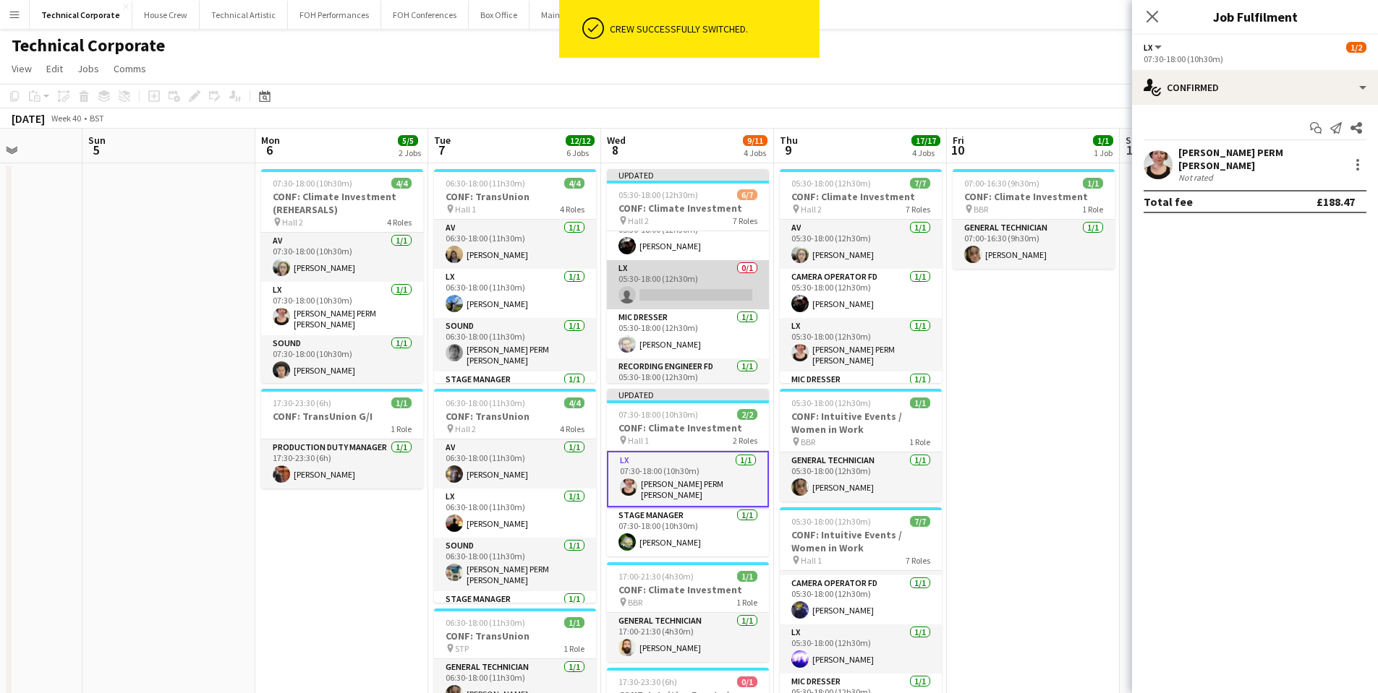
click at [696, 295] on app-card-role "LX 0/1 05:30-18:00 (12h30m) single-neutral-actions" at bounding box center [688, 284] width 162 height 49
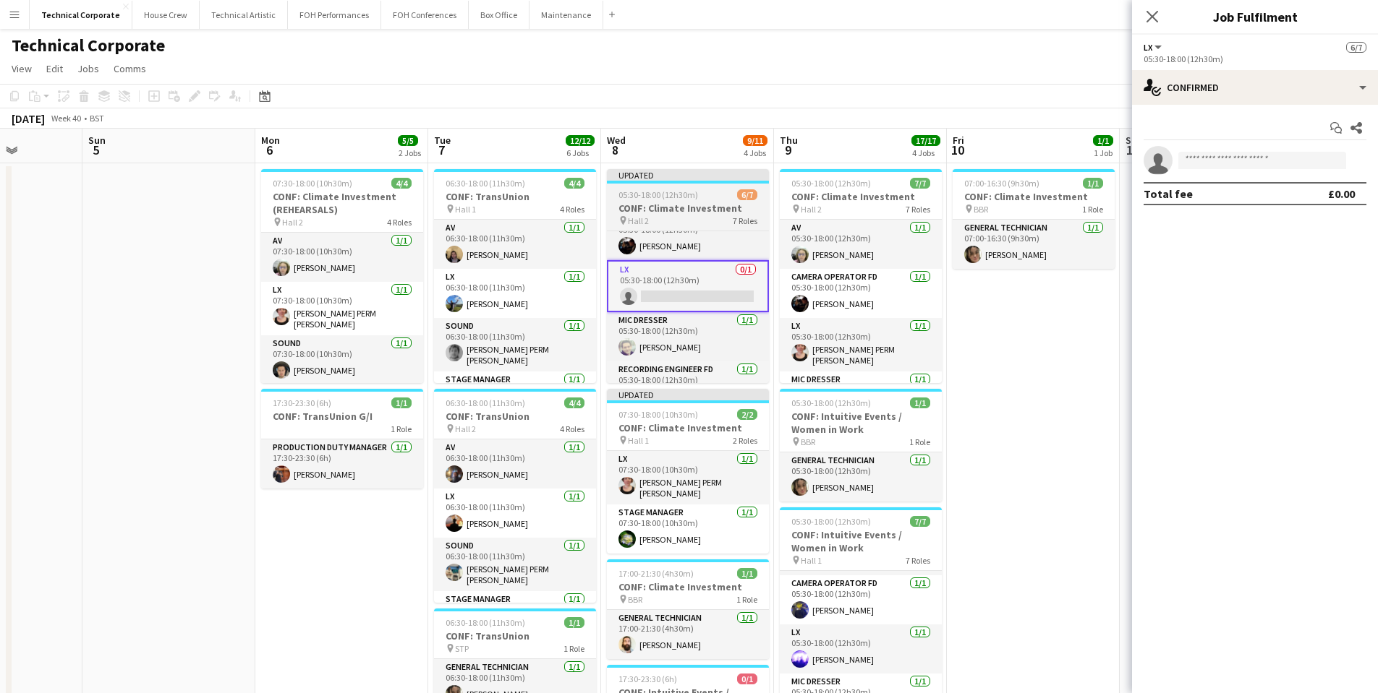
click at [722, 217] on div "pin Hall 2 7 Roles" at bounding box center [688, 221] width 162 height 12
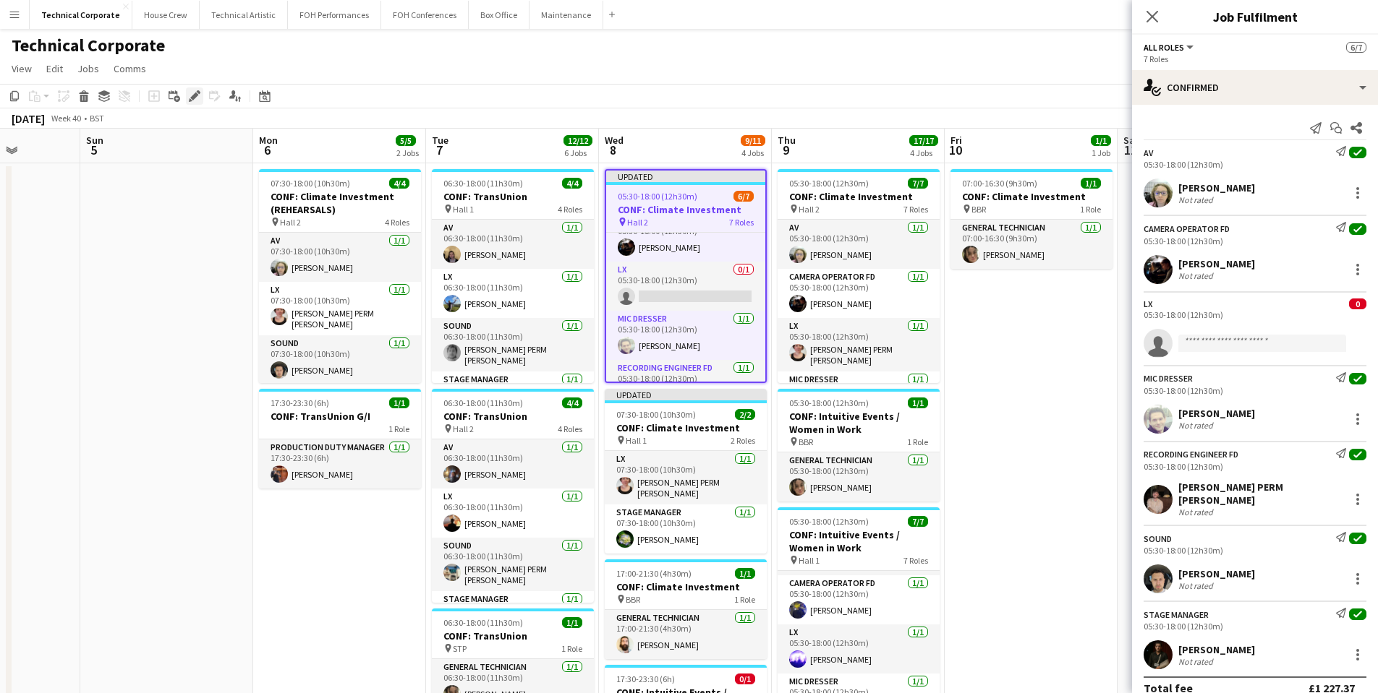
click at [192, 91] on icon "Edit" at bounding box center [195, 96] width 12 height 12
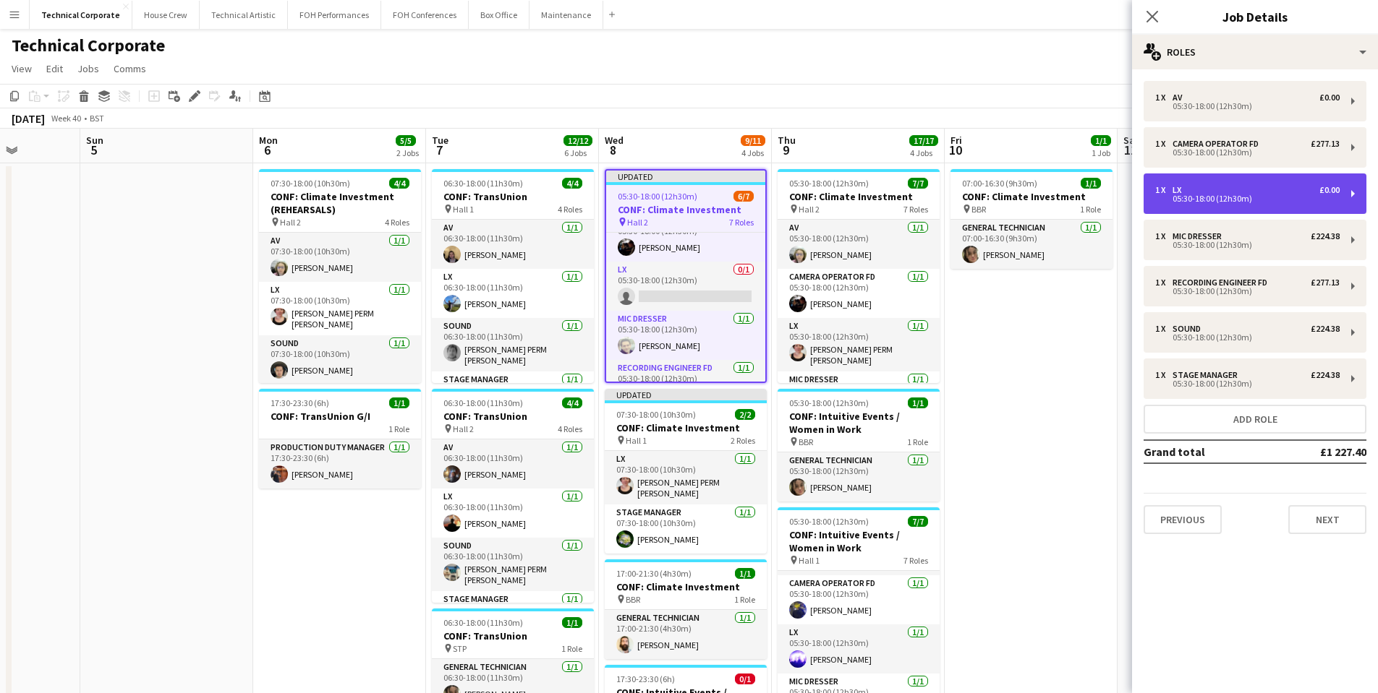
click at [1220, 192] on div "1 x LX £0.00" at bounding box center [1247, 190] width 184 height 10
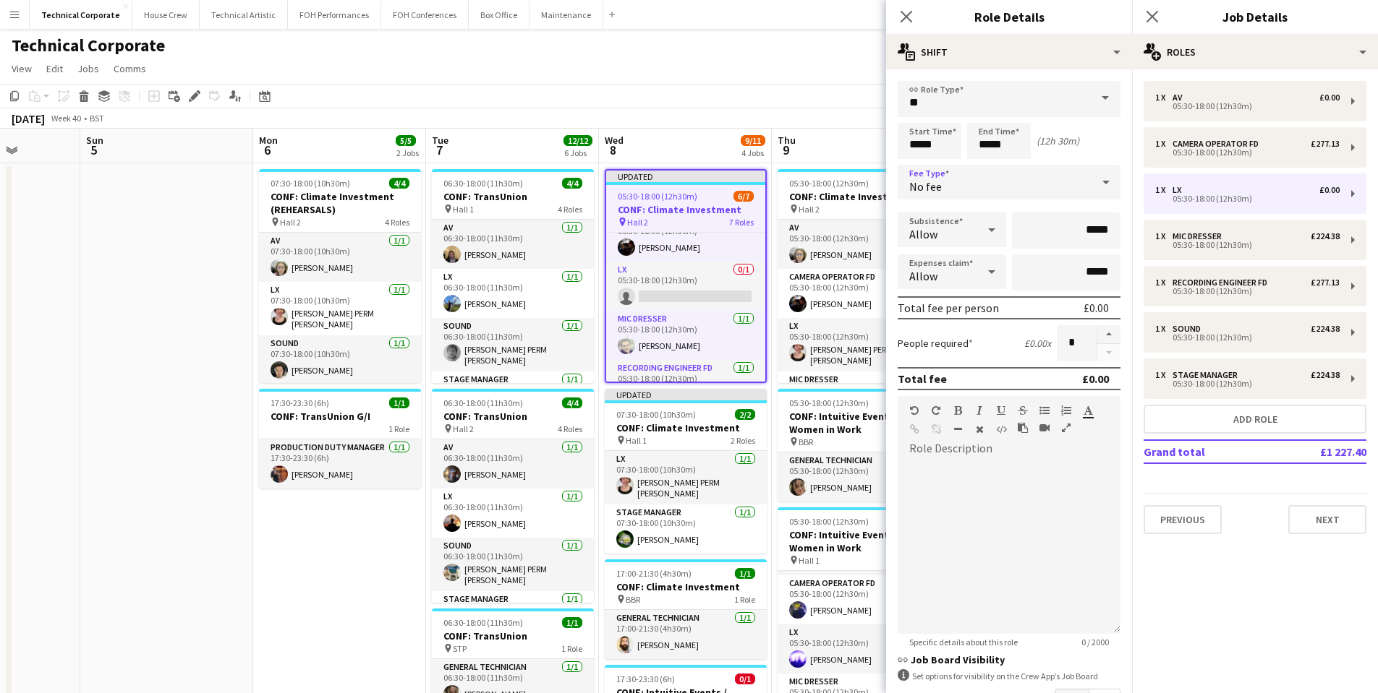
click at [1055, 176] on div "No fee" at bounding box center [994, 182] width 194 height 35
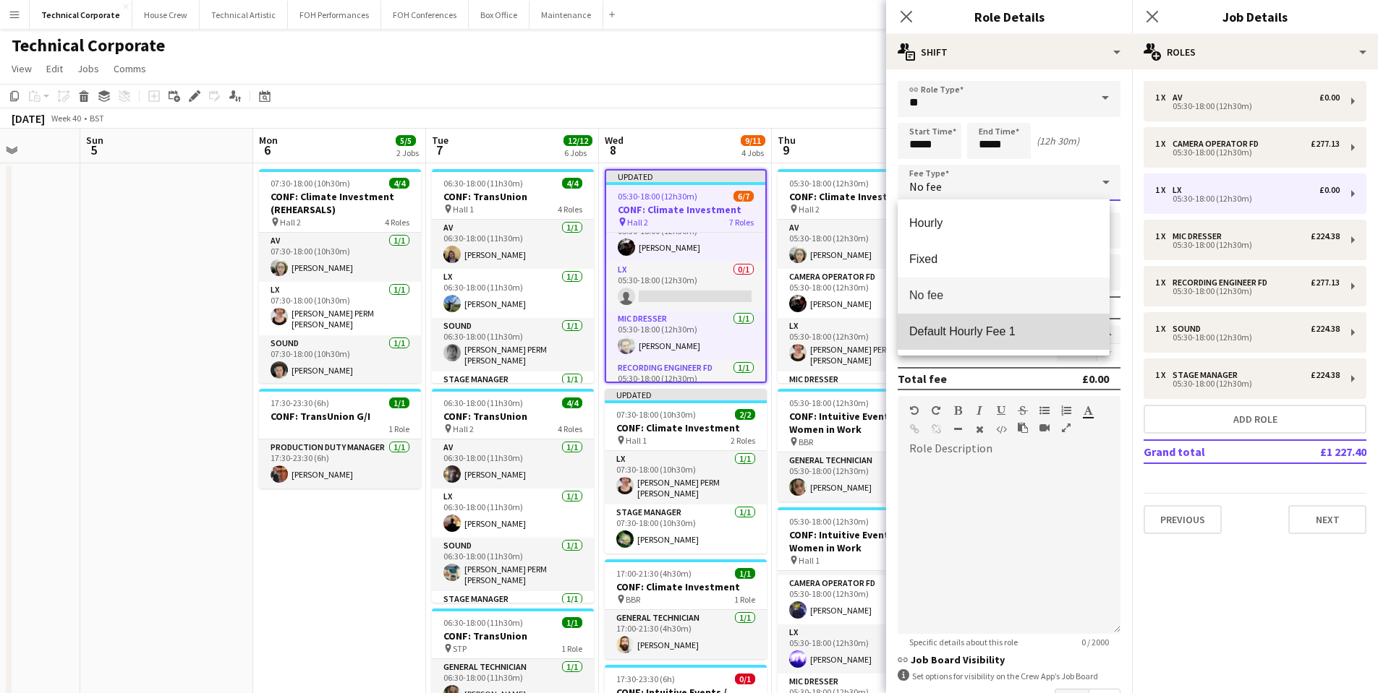
click at [996, 341] on mat-option "Default Hourly Fee 1" at bounding box center [1003, 332] width 212 height 36
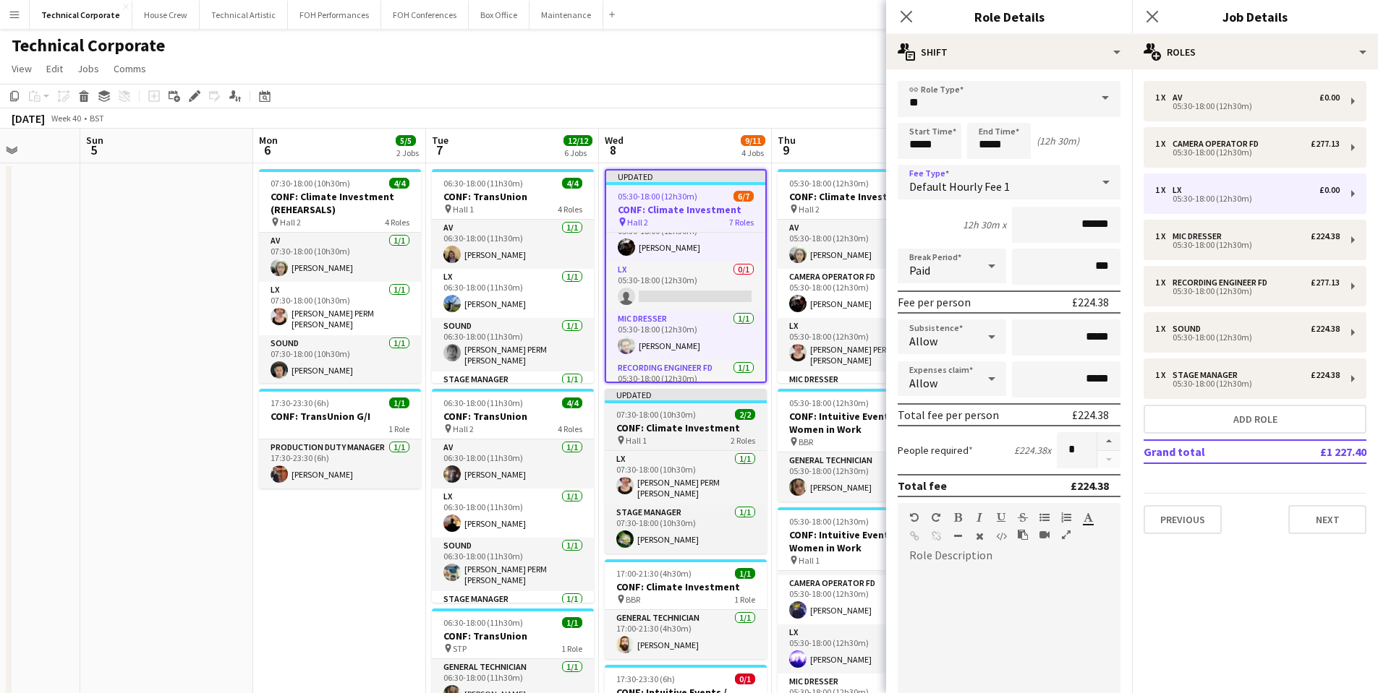
click at [696, 430] on h3 "CONF: Climate Investment" at bounding box center [686, 428] width 162 height 13
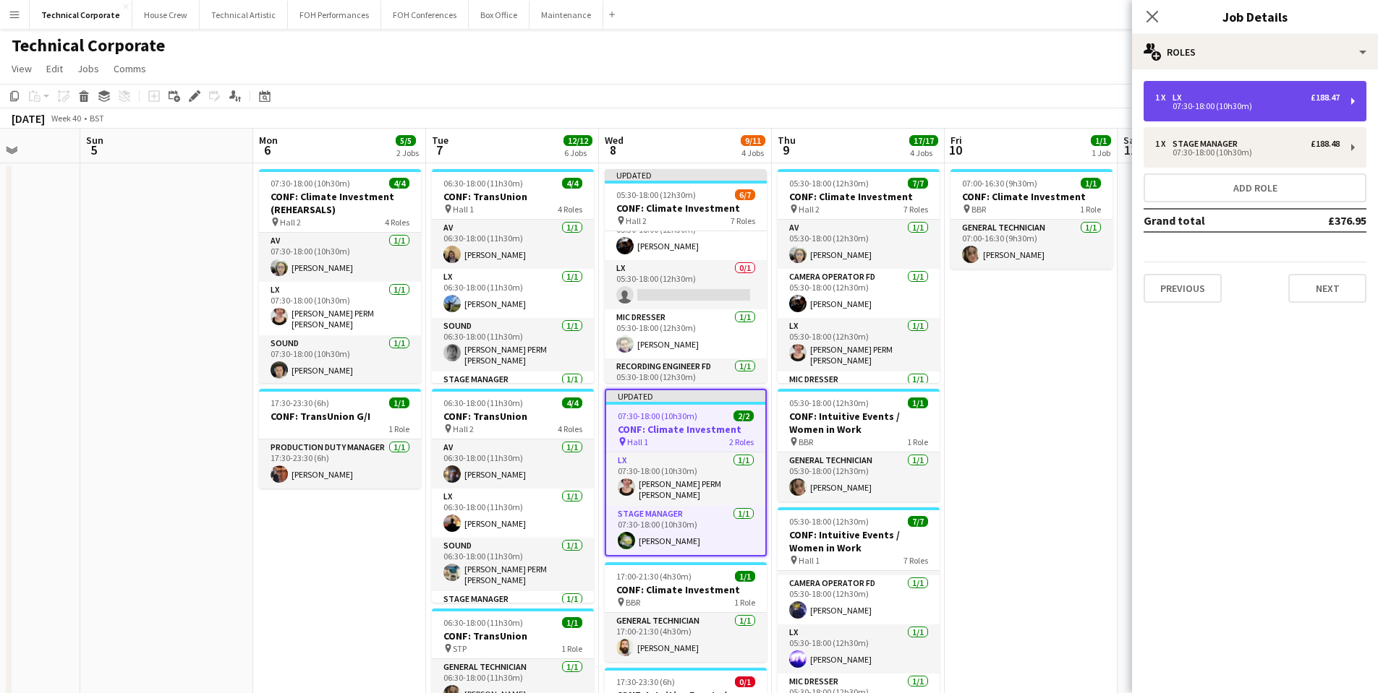
click at [1280, 106] on div "07:30-18:00 (10h30m)" at bounding box center [1247, 106] width 184 height 7
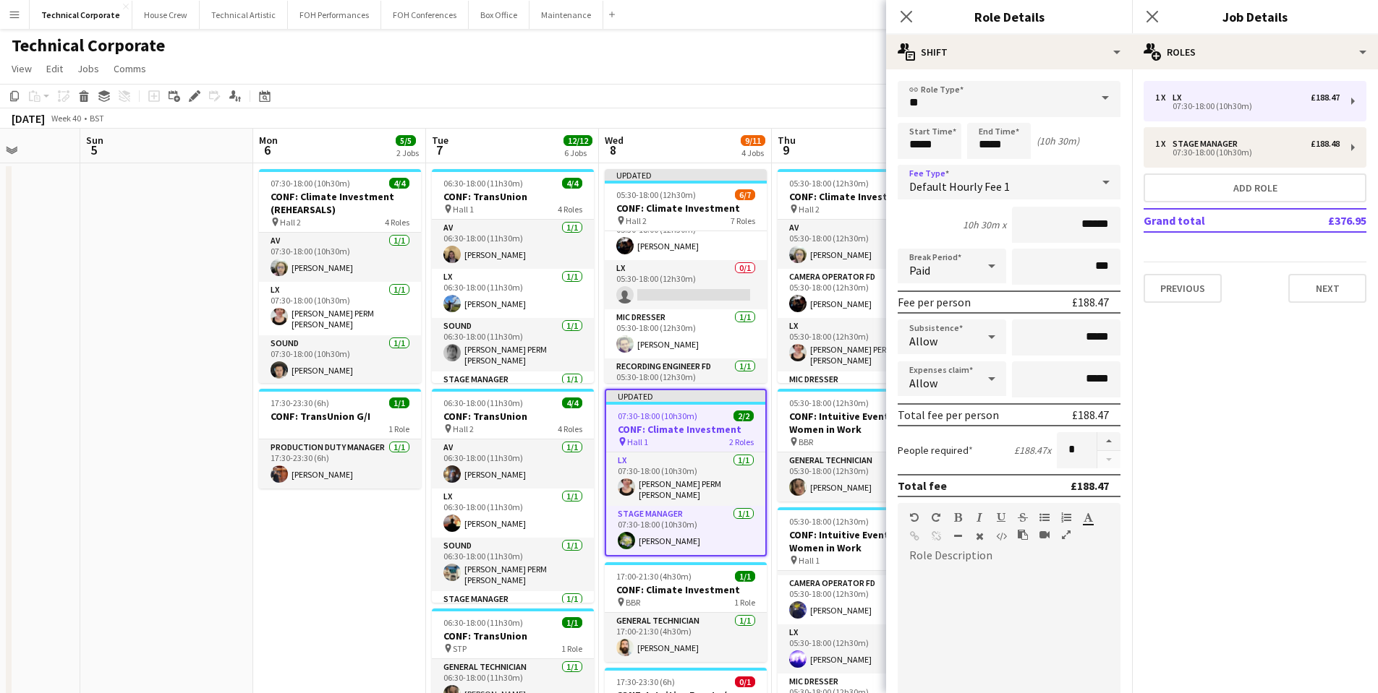
click at [1015, 187] on div "Default Hourly Fee 1" at bounding box center [994, 182] width 194 height 35
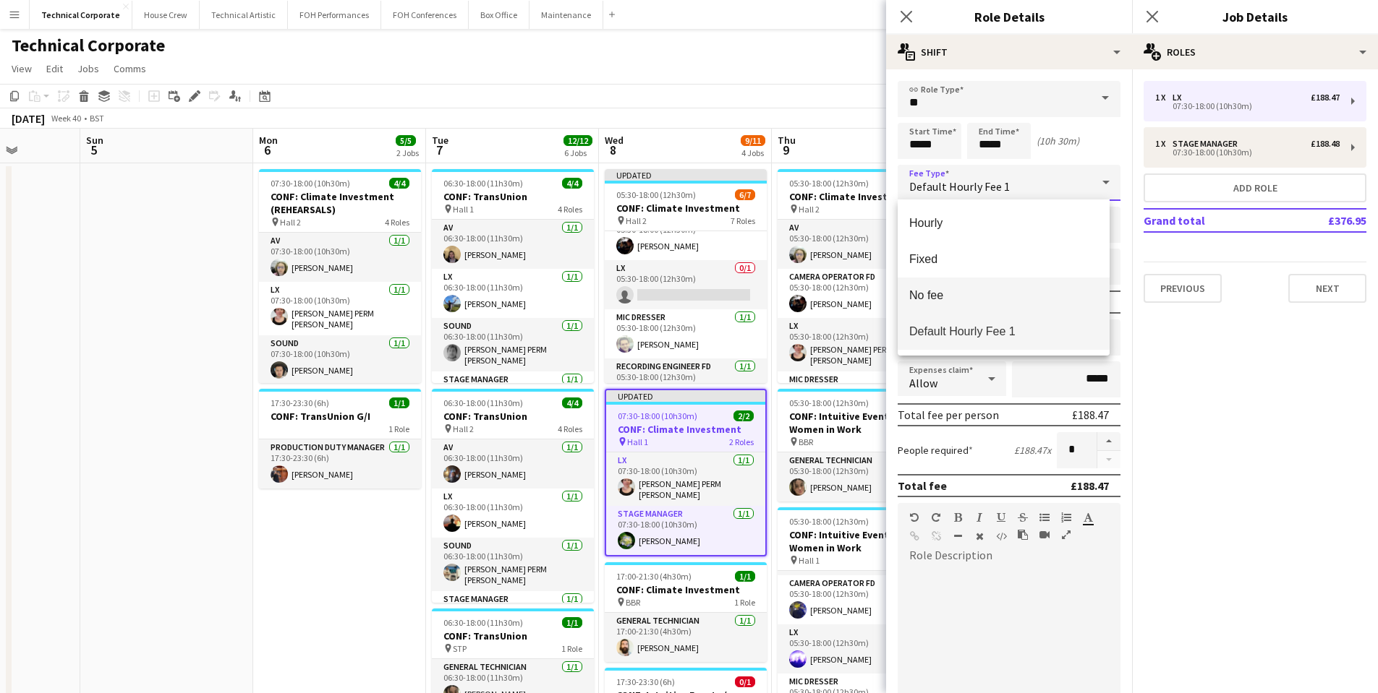
click at [988, 295] on span "No fee" at bounding box center [1003, 296] width 189 height 14
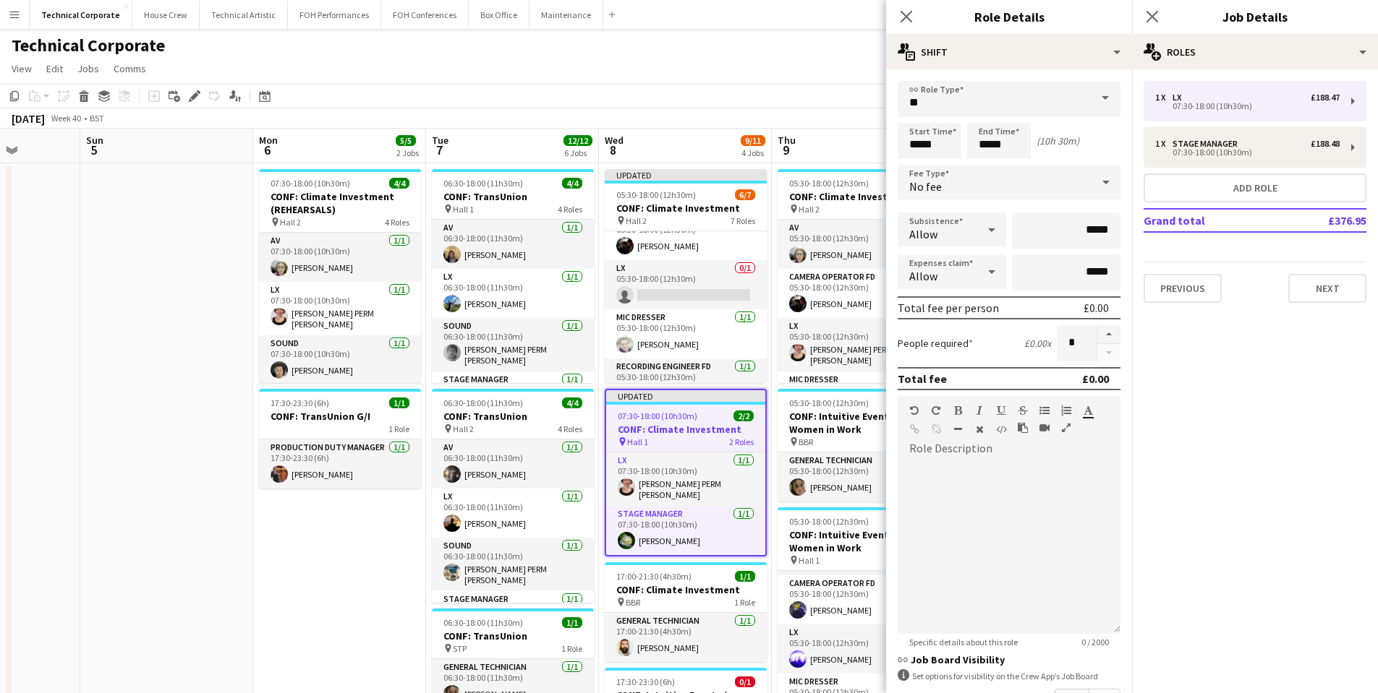
click at [774, 77] on app-page-menu "View Day view expanded Day view collapsed Month view Date picker Jump to [DATE]…" at bounding box center [689, 69] width 1378 height 27
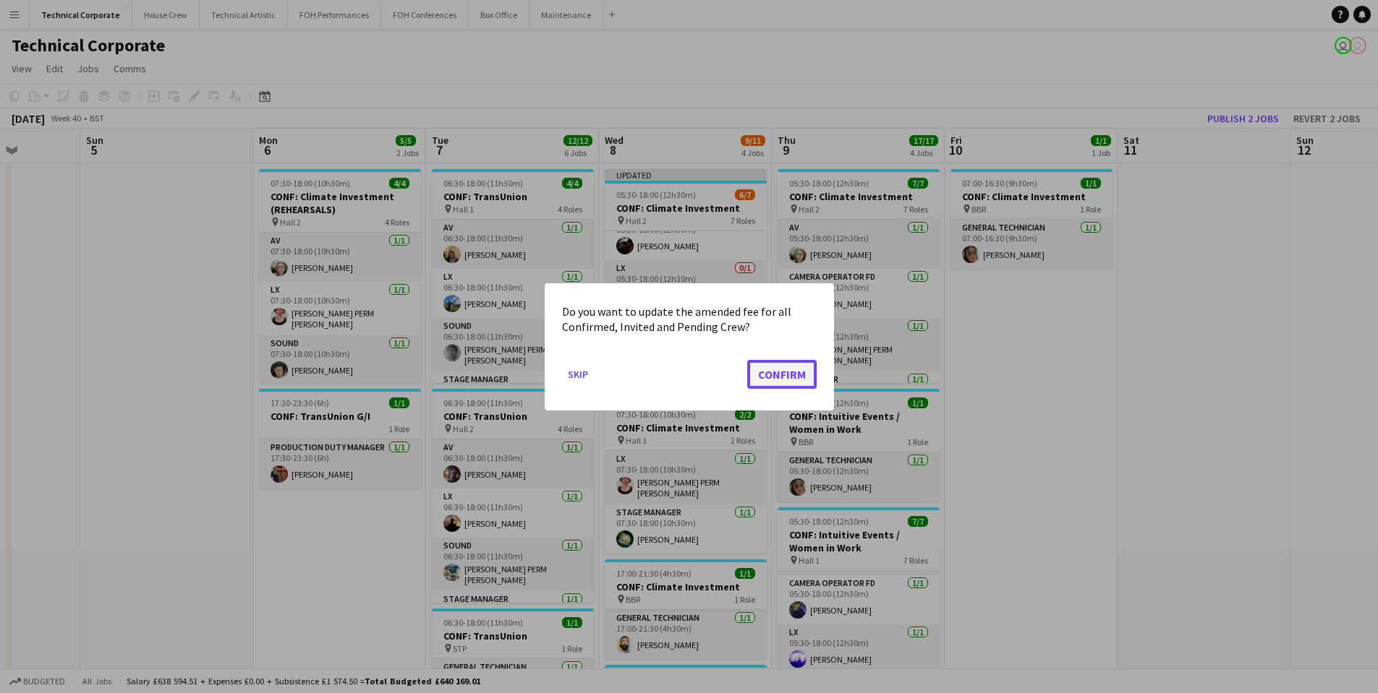
click at [762, 377] on button "Confirm" at bounding box center [781, 373] width 69 height 29
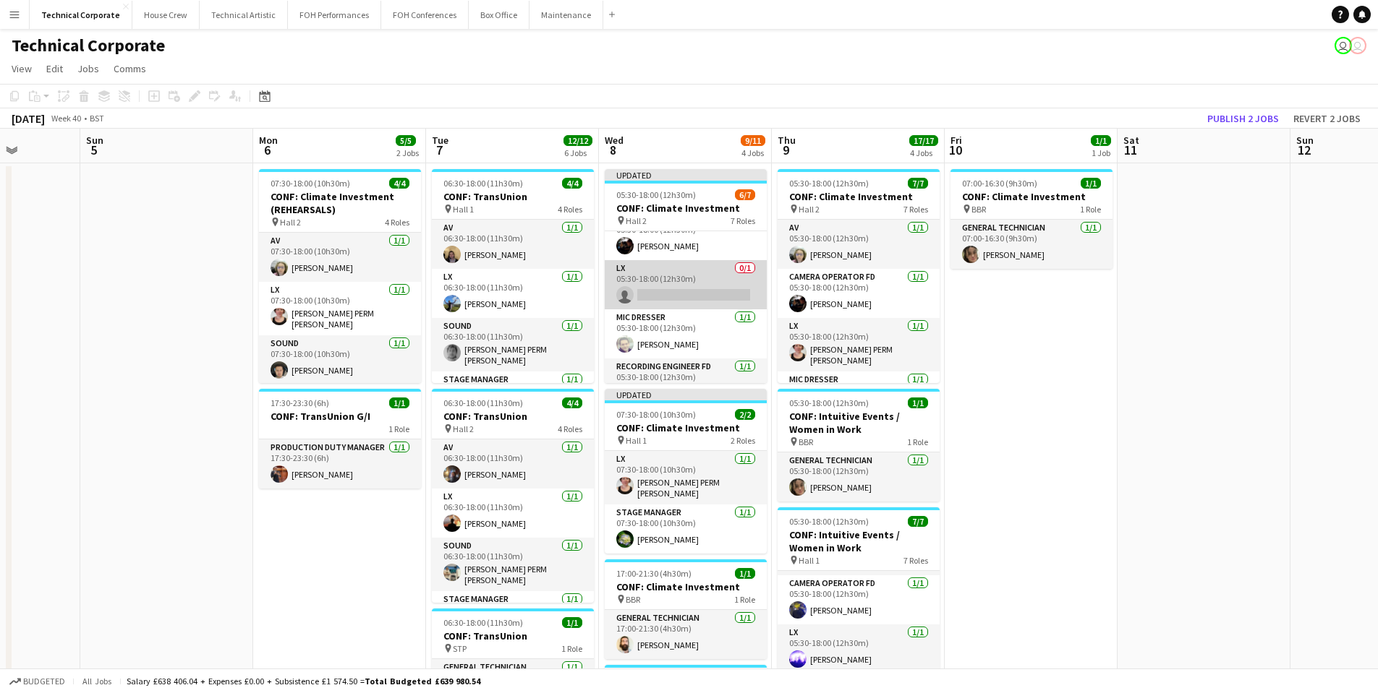
click at [693, 282] on app-card-role "LX 0/1 05:30-18:00 (12h30m) single-neutral-actions" at bounding box center [686, 284] width 162 height 49
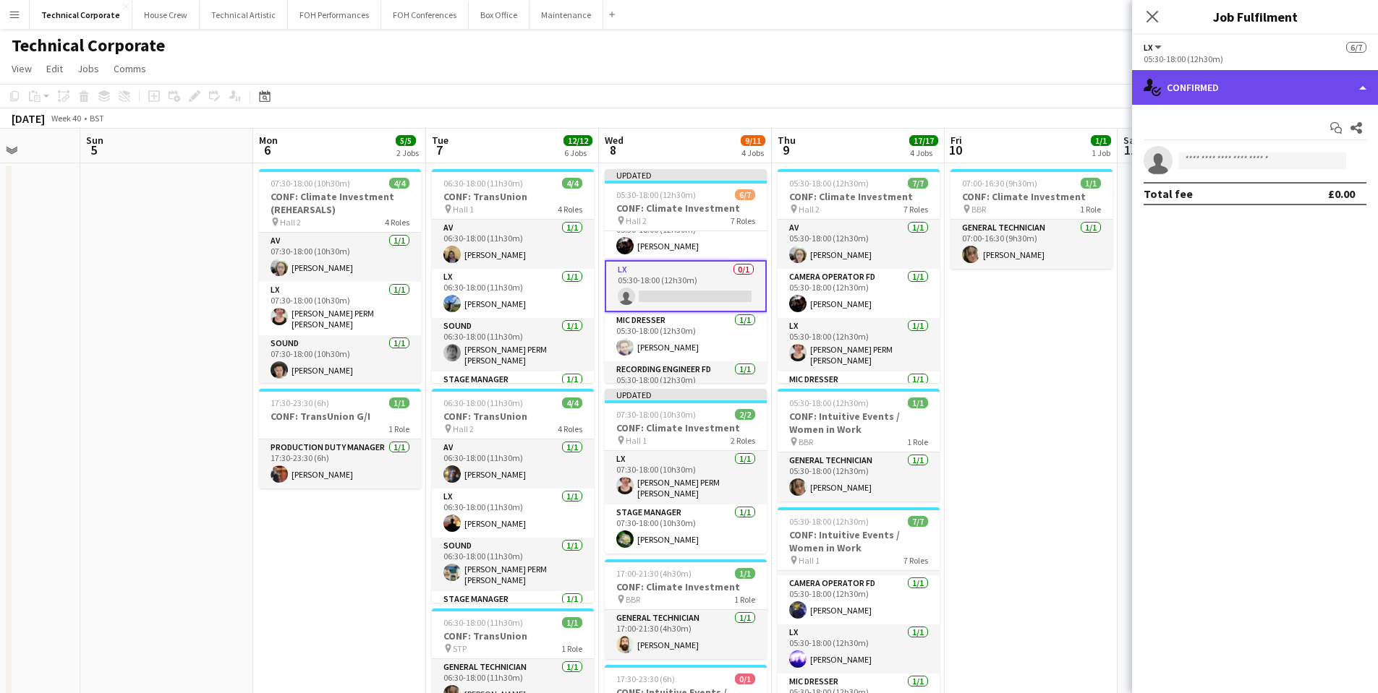
drag, startPoint x: 1226, startPoint y: 98, endPoint x: 1247, endPoint y: 121, distance: 31.2
click at [1226, 98] on div "single-neutral-actions-check-2 Confirmed" at bounding box center [1255, 87] width 246 height 35
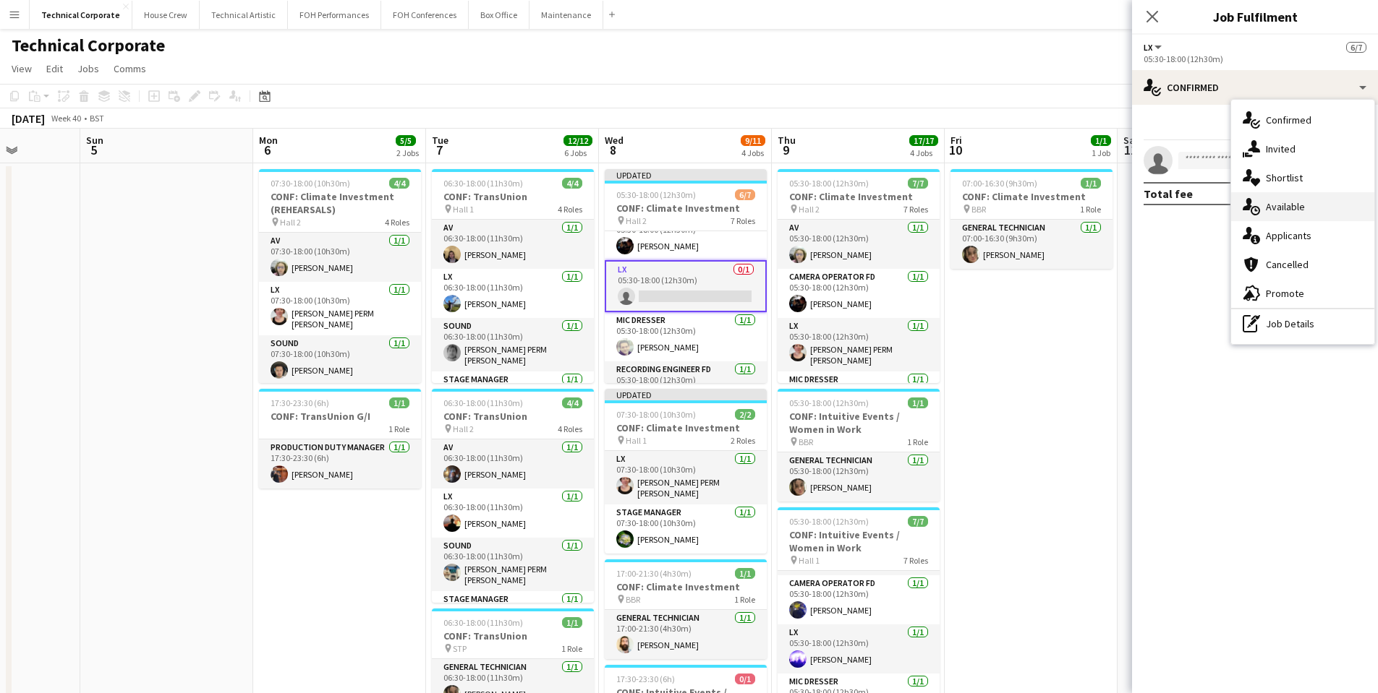
click at [1298, 202] on span "Available" at bounding box center [1284, 206] width 39 height 13
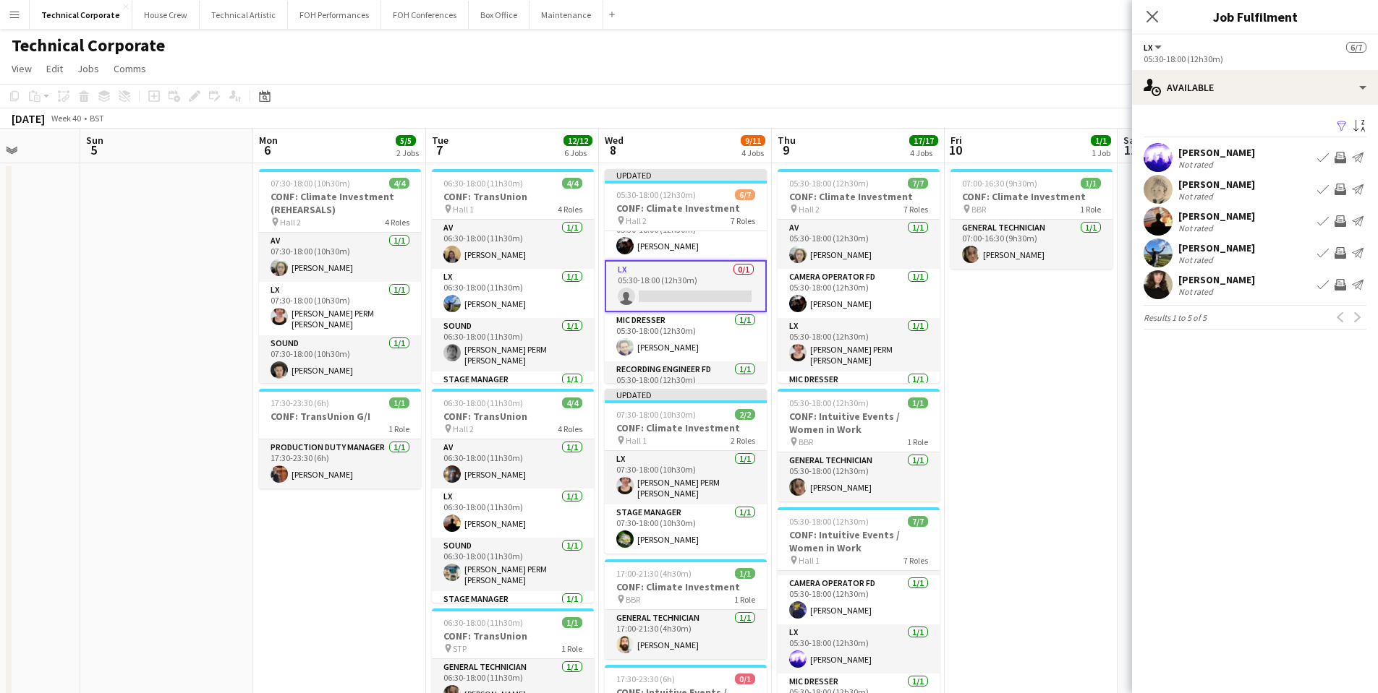
click at [1341, 157] on app-icon "Invite crew" at bounding box center [1340, 158] width 12 height 12
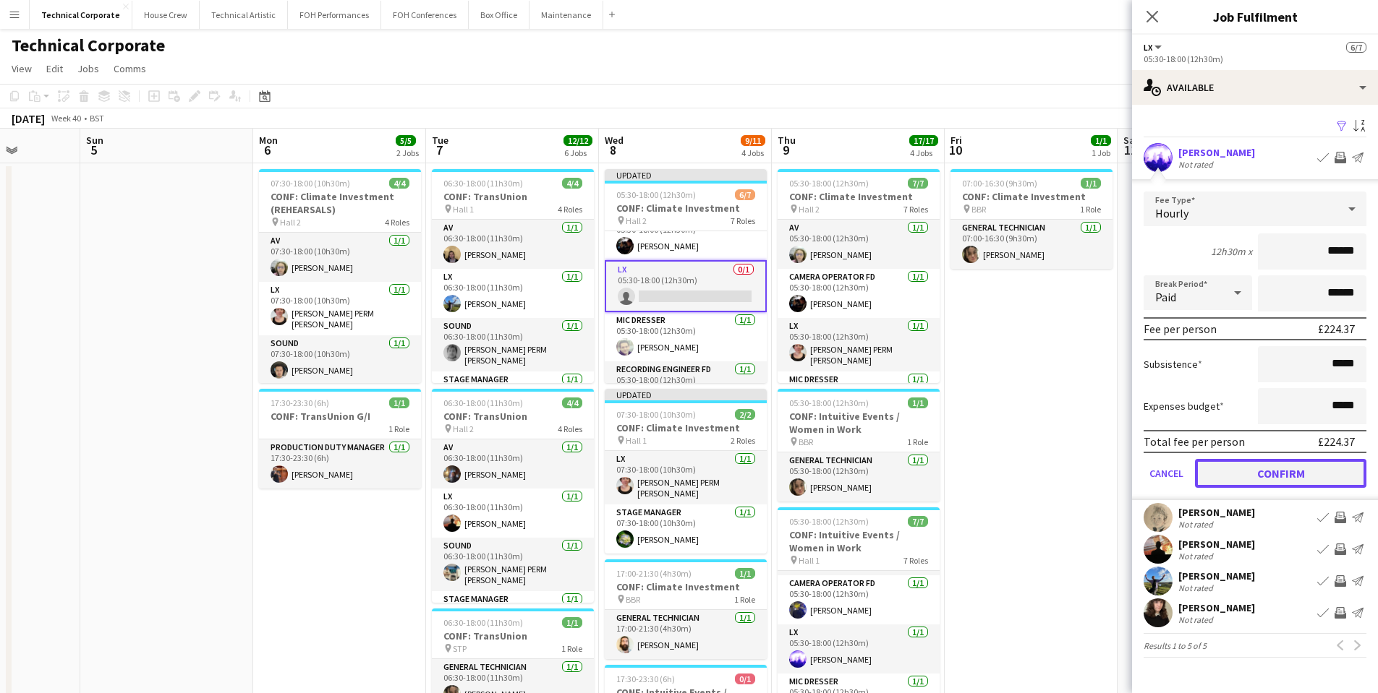
click at [1323, 466] on button "Confirm" at bounding box center [1280, 473] width 171 height 29
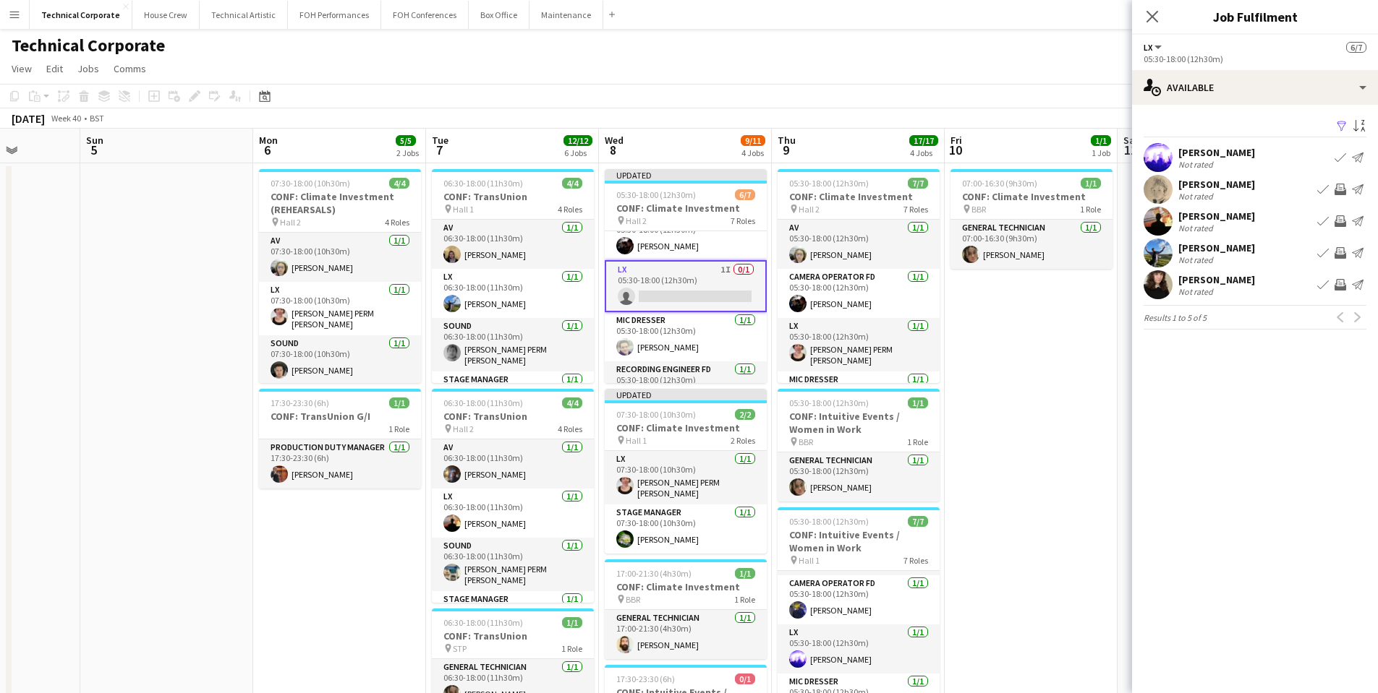
click at [892, 55] on div "Technical Corporate user user" at bounding box center [689, 42] width 1378 height 27
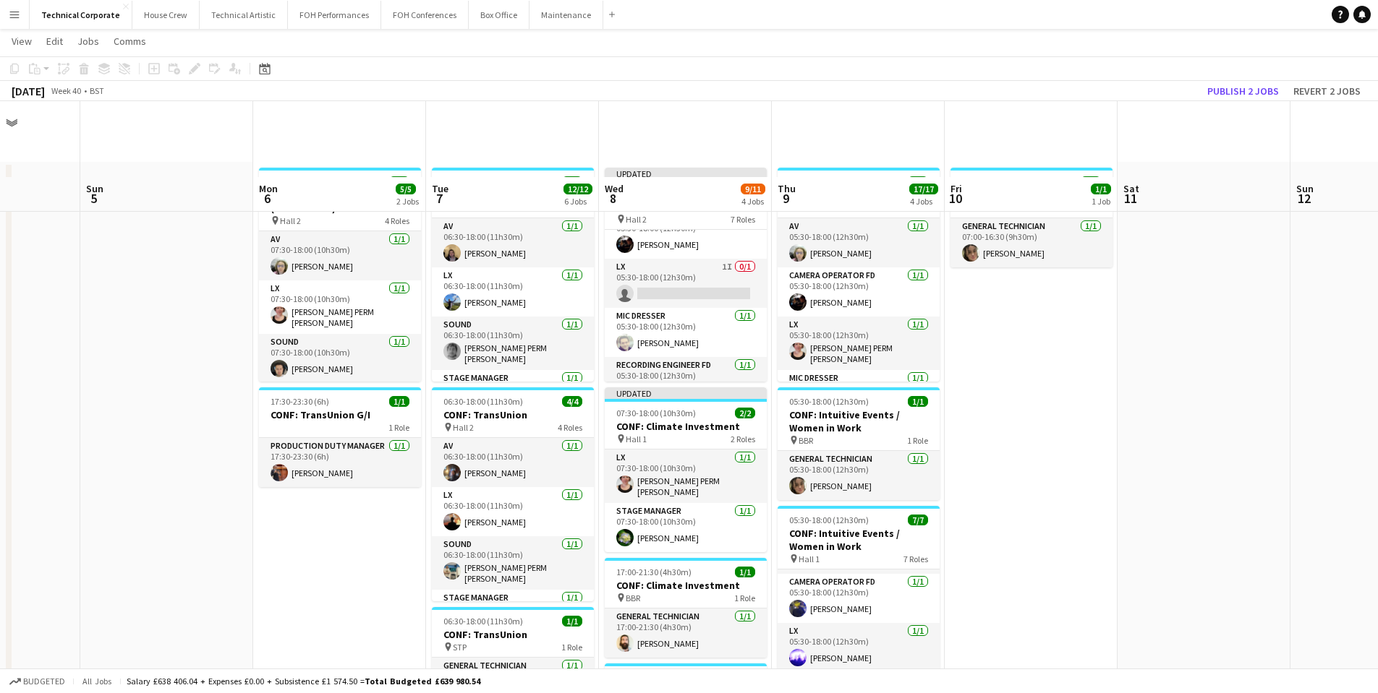
scroll to position [145, 0]
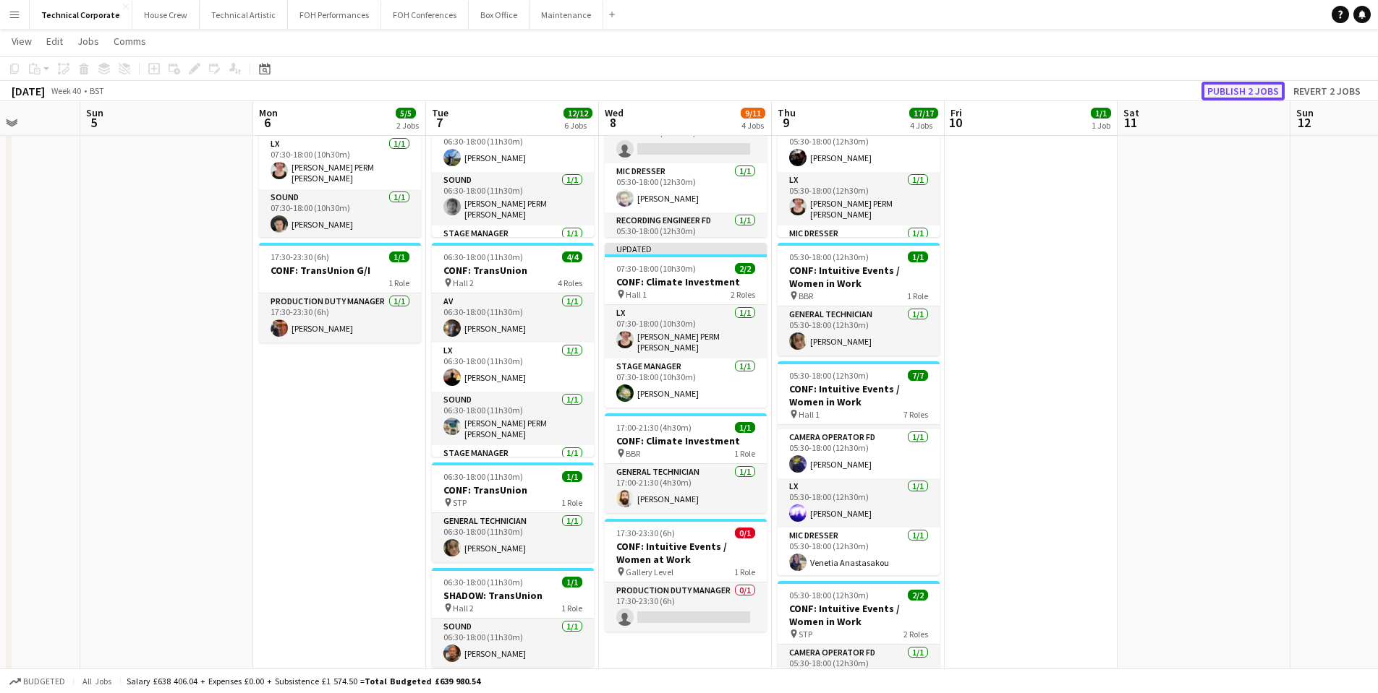
click at [1231, 92] on button "Publish 2 jobs" at bounding box center [1242, 91] width 83 height 19
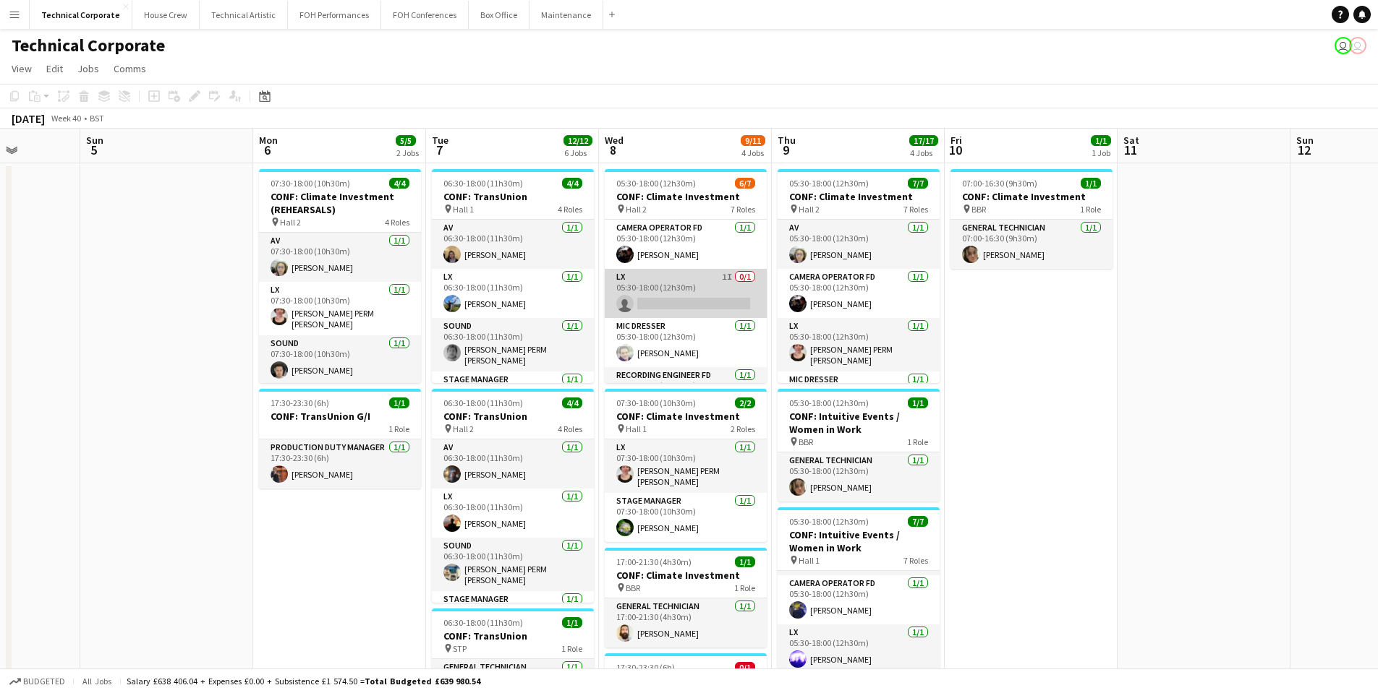
scroll to position [72, 0]
